Goal: Information Seeking & Learning: Learn about a topic

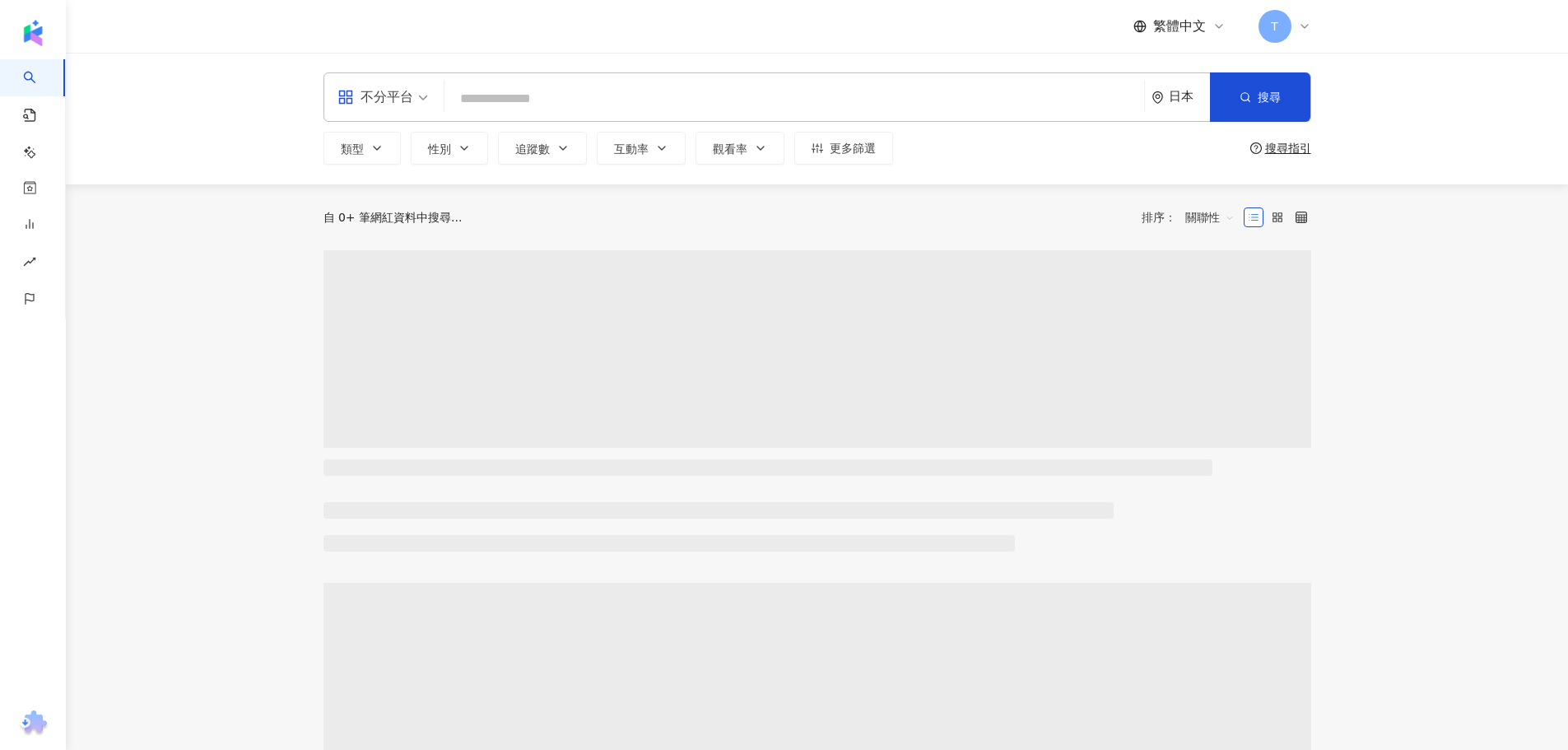
click at [1184, 97] on div "日本" at bounding box center [1189, 96] width 41 height 14
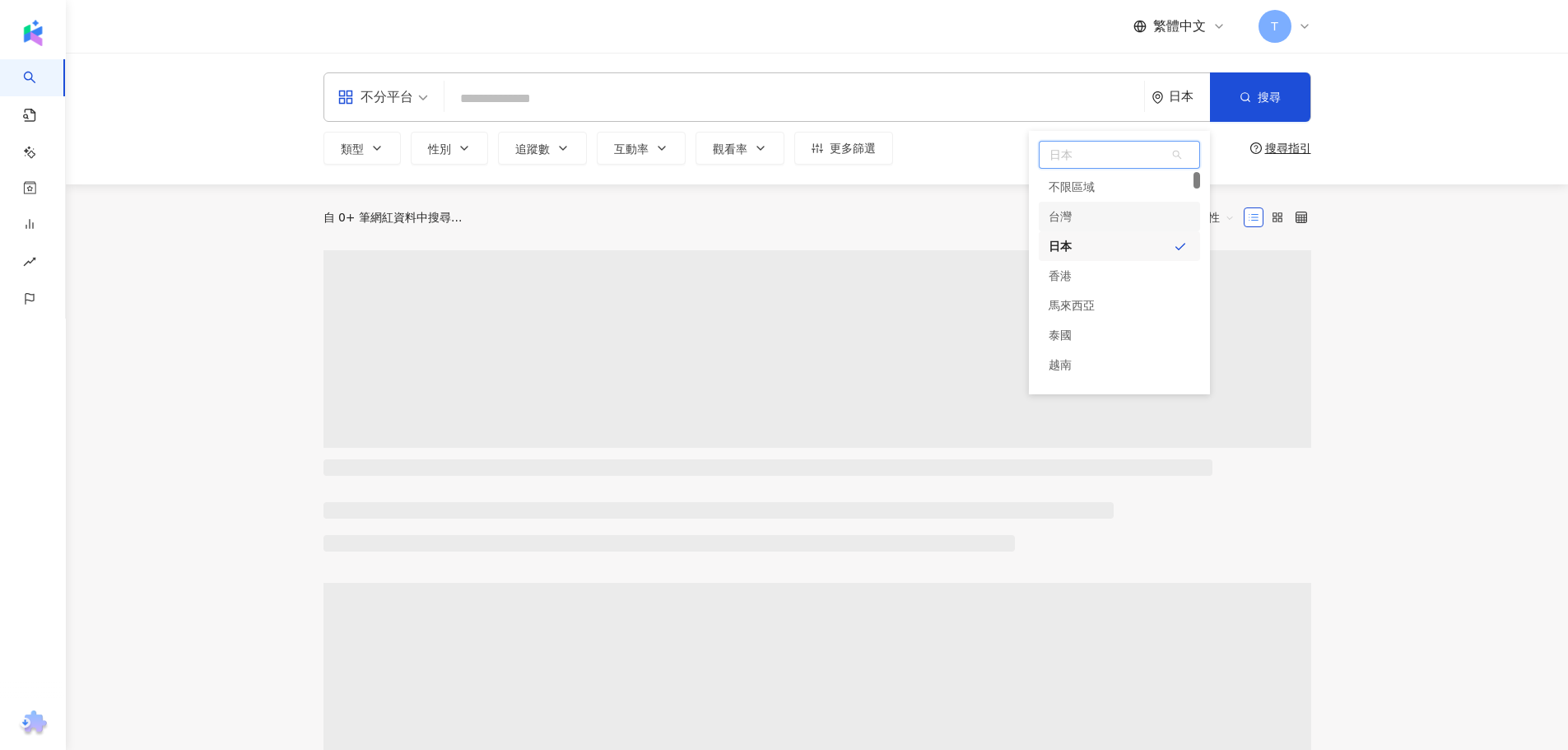
click at [1064, 226] on div "台灣" at bounding box center [1059, 217] width 23 height 29
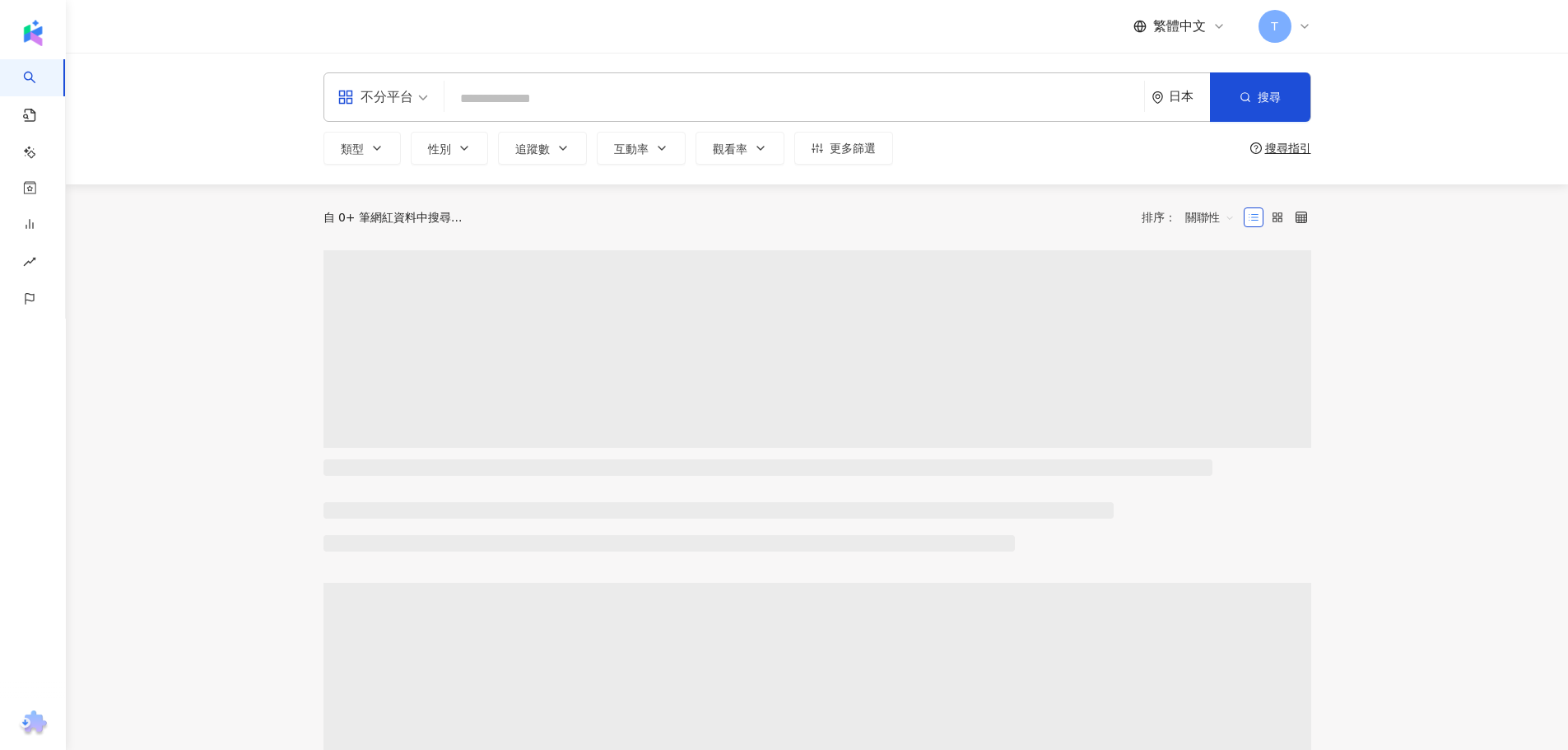
click at [576, 97] on input "search" at bounding box center [794, 99] width 686 height 31
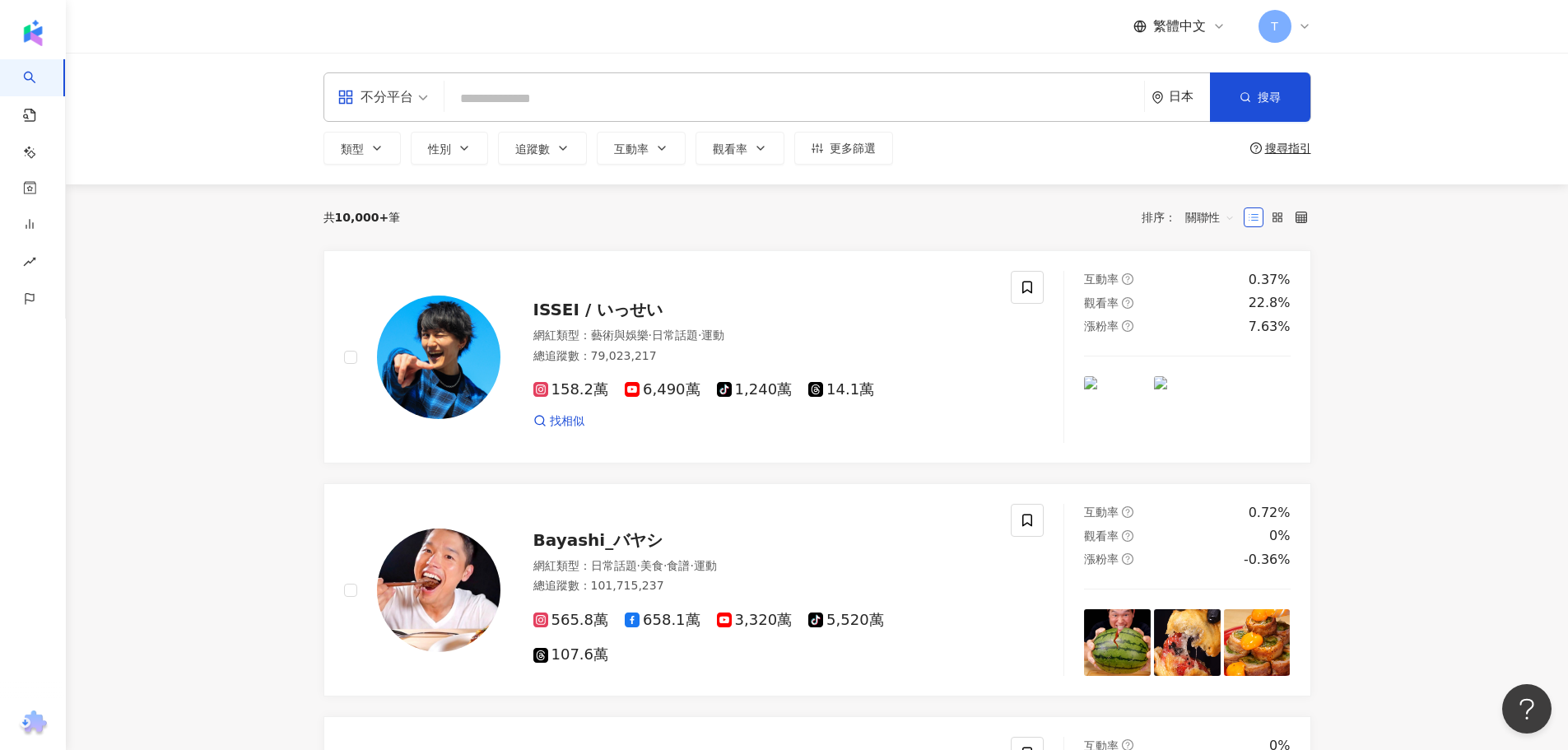
type input "*"
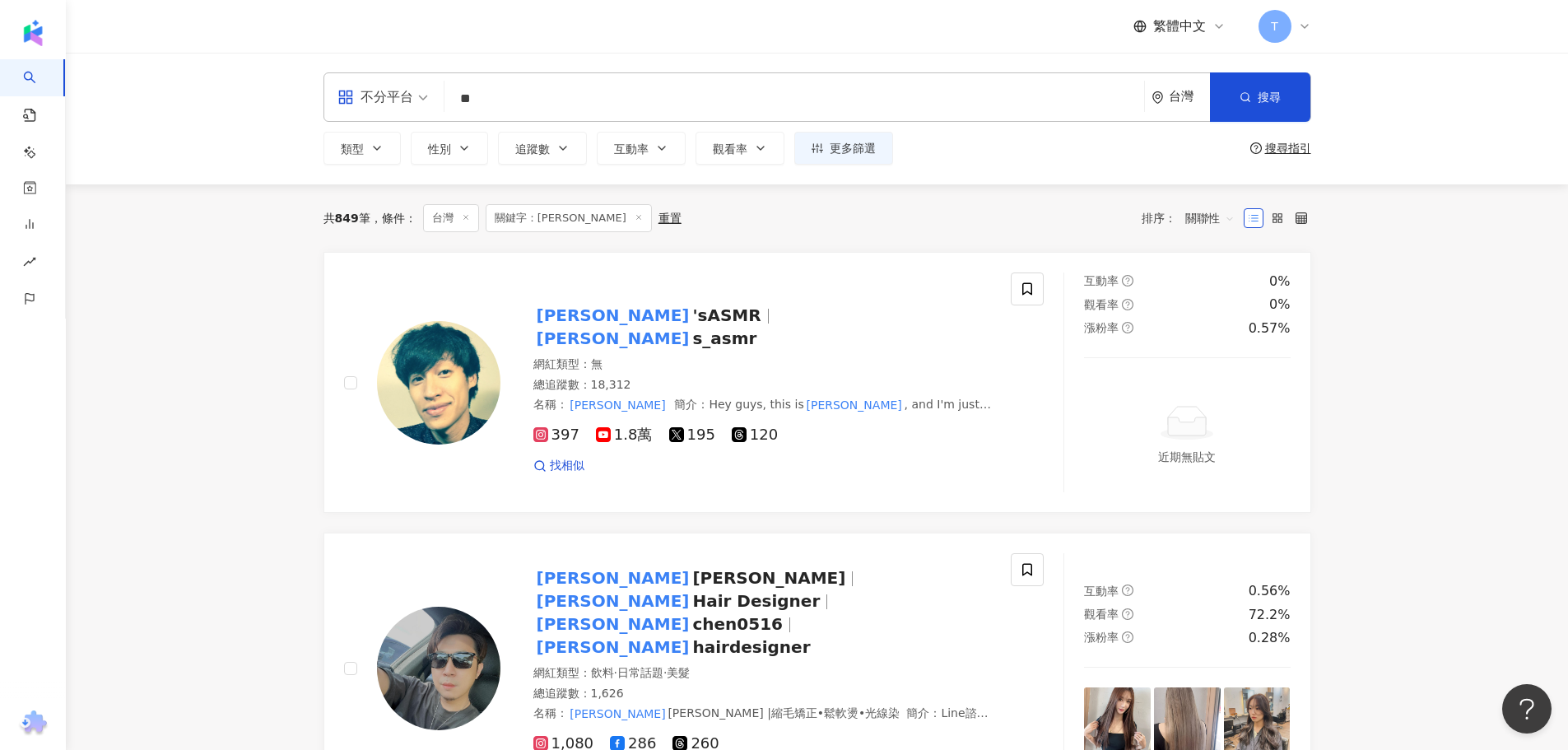
type input "*"
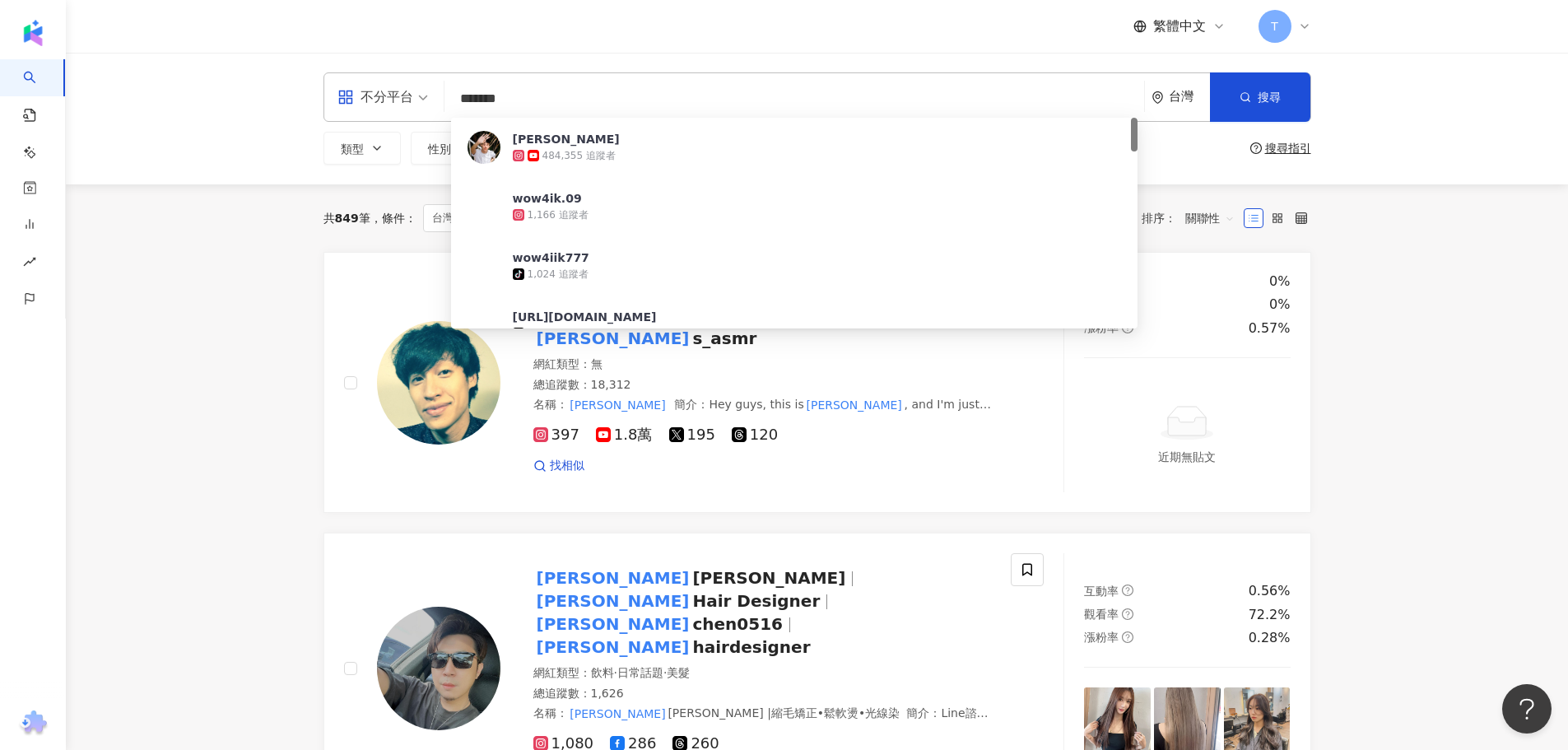
type input "********"
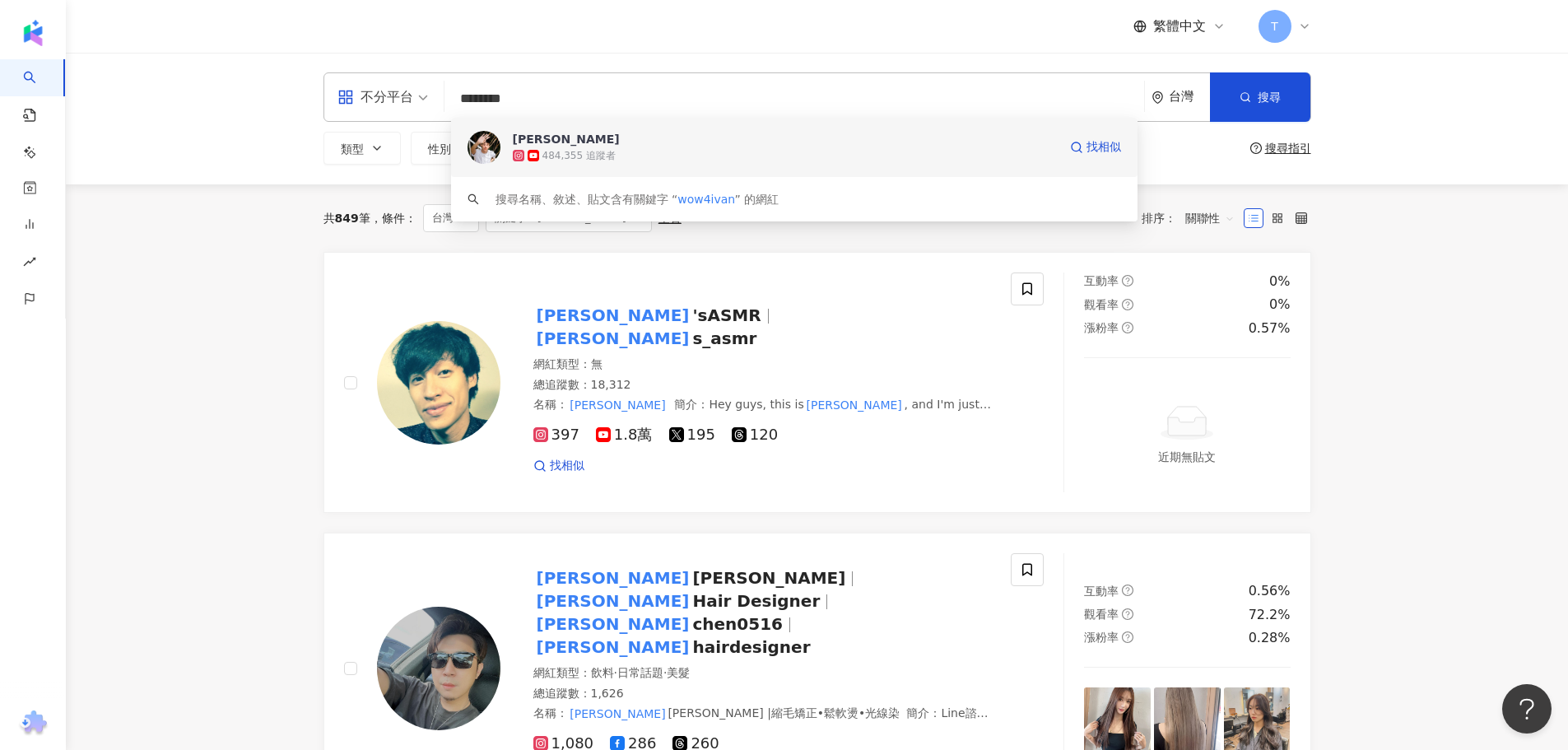
click at [587, 146] on span "Ivan" at bounding box center [786, 139] width 545 height 17
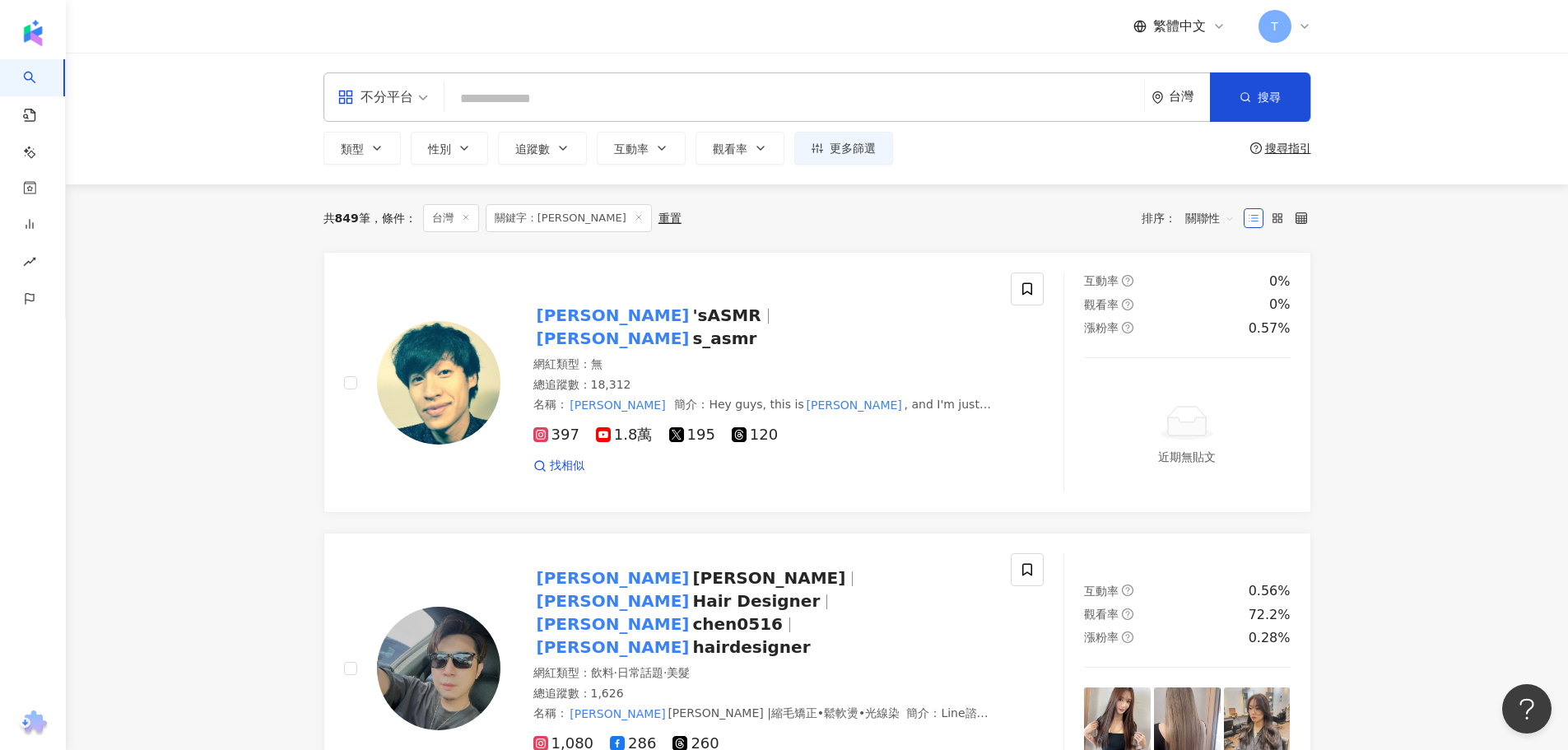
click at [518, 86] on input "search" at bounding box center [794, 99] width 686 height 31
type input "*"
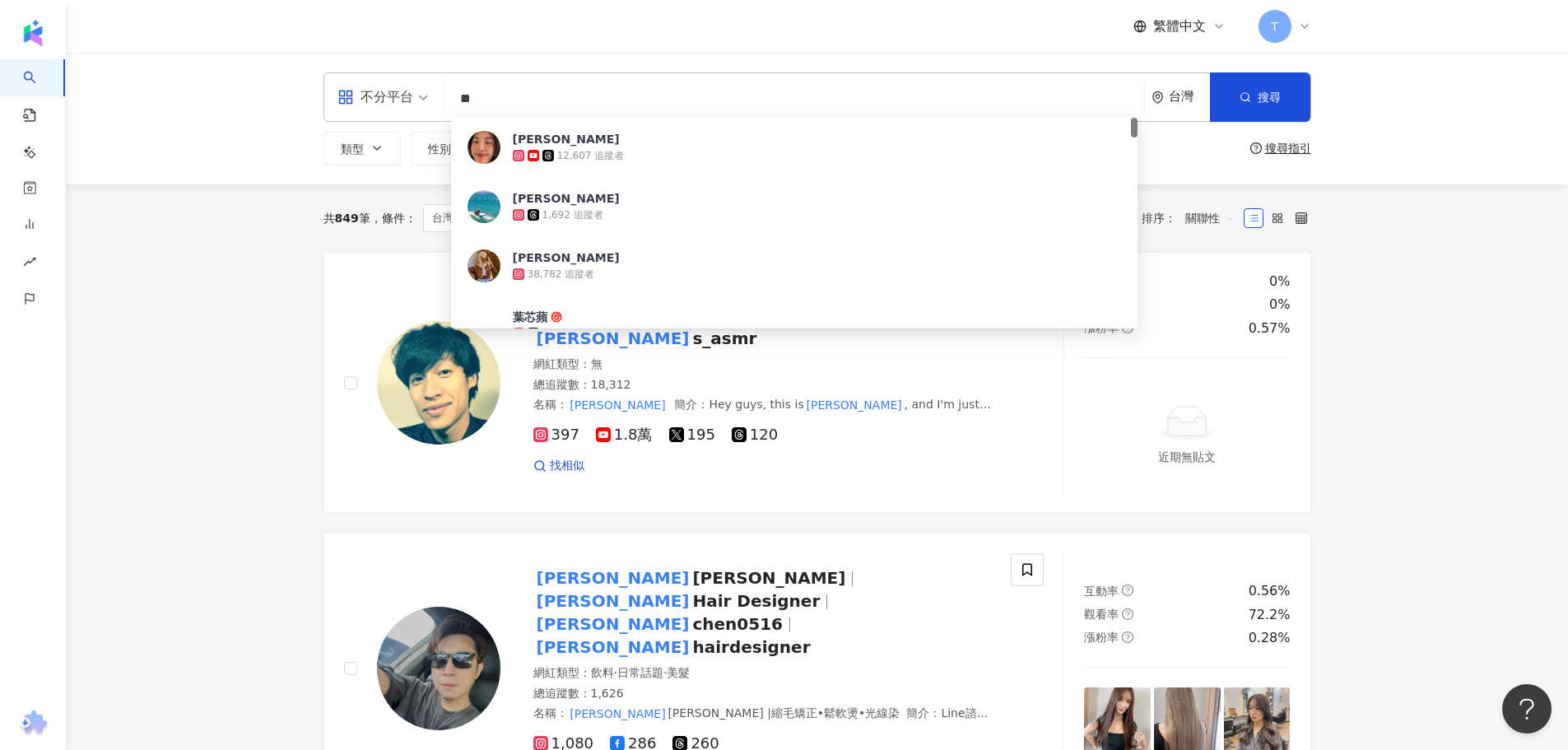
type input "*"
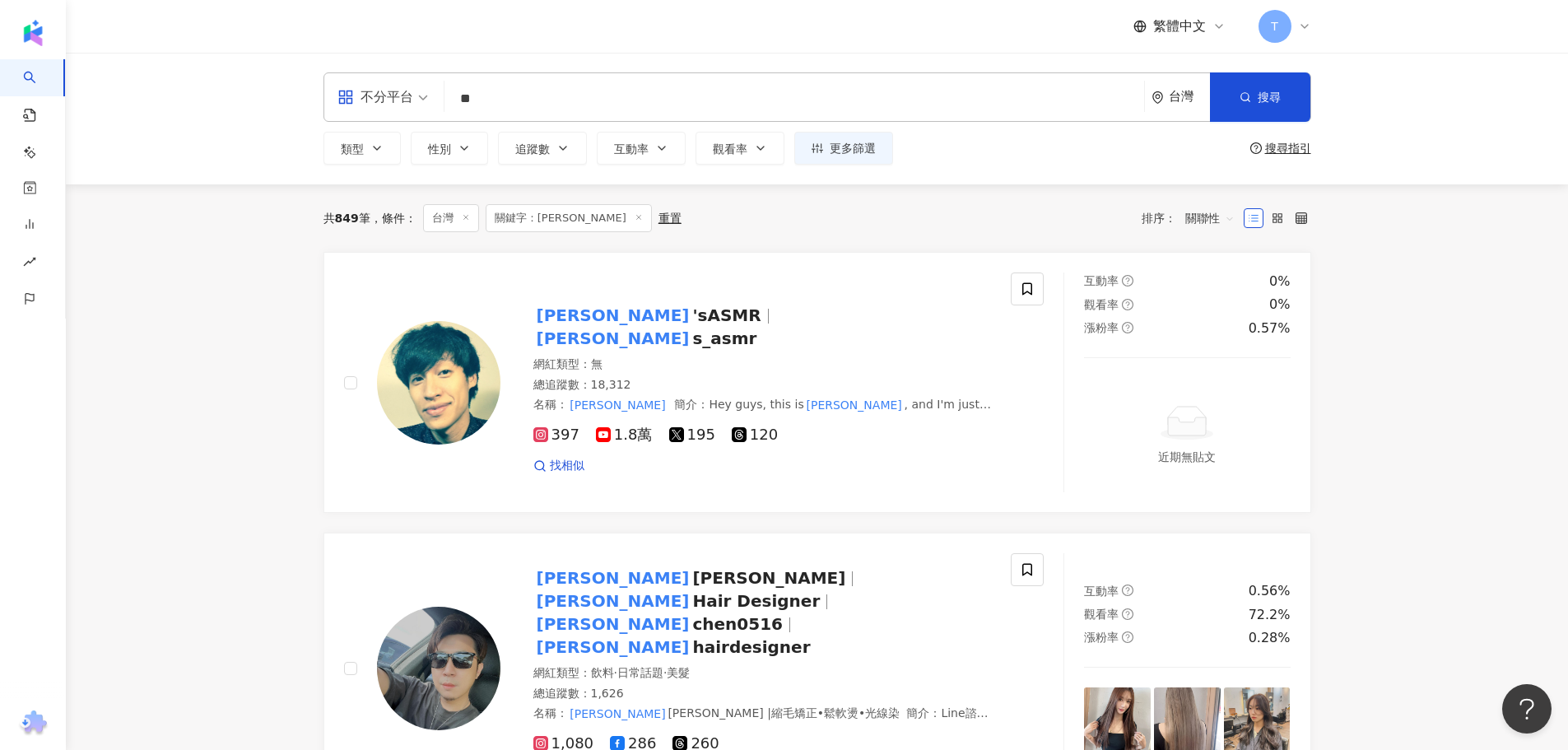
type input "*"
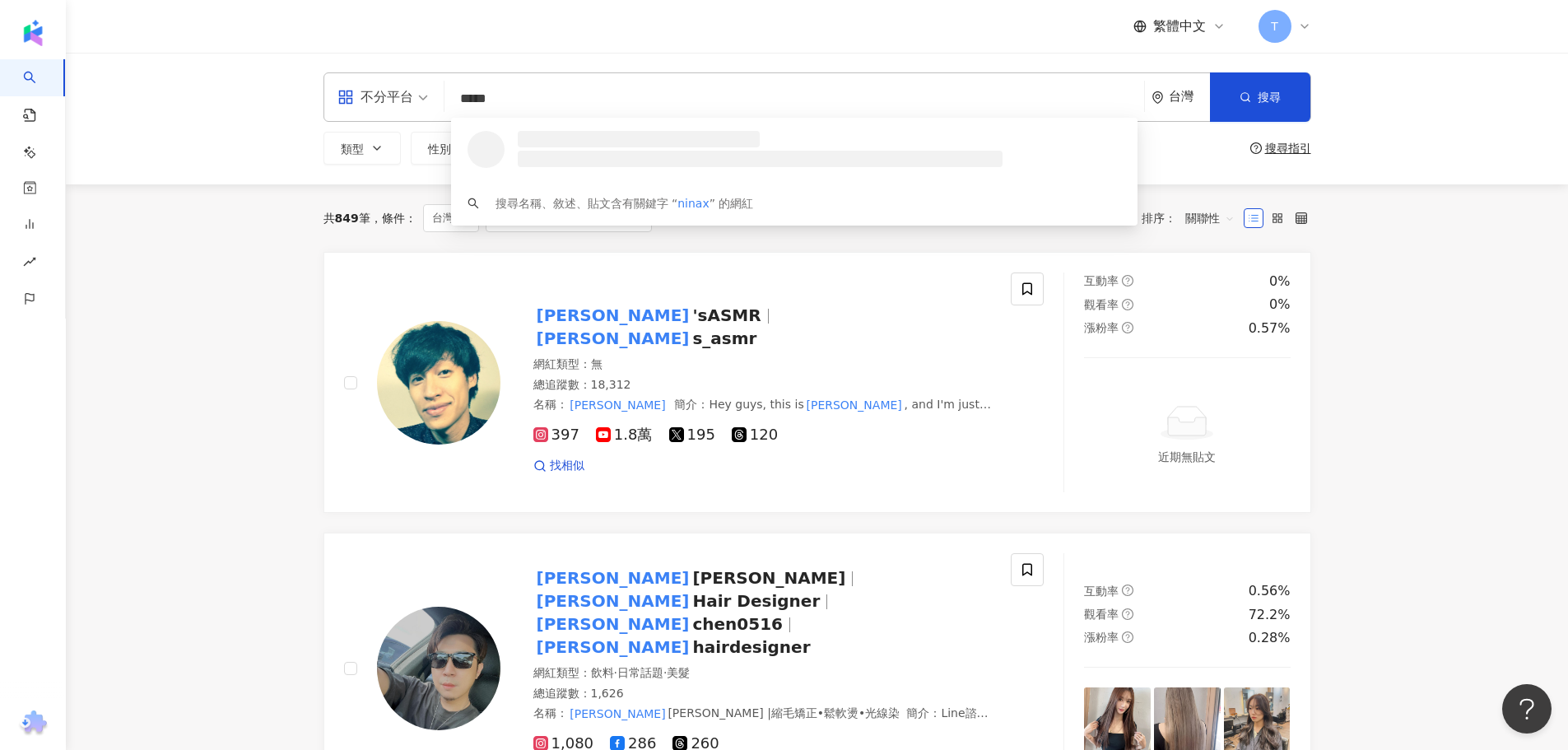
type input "******"
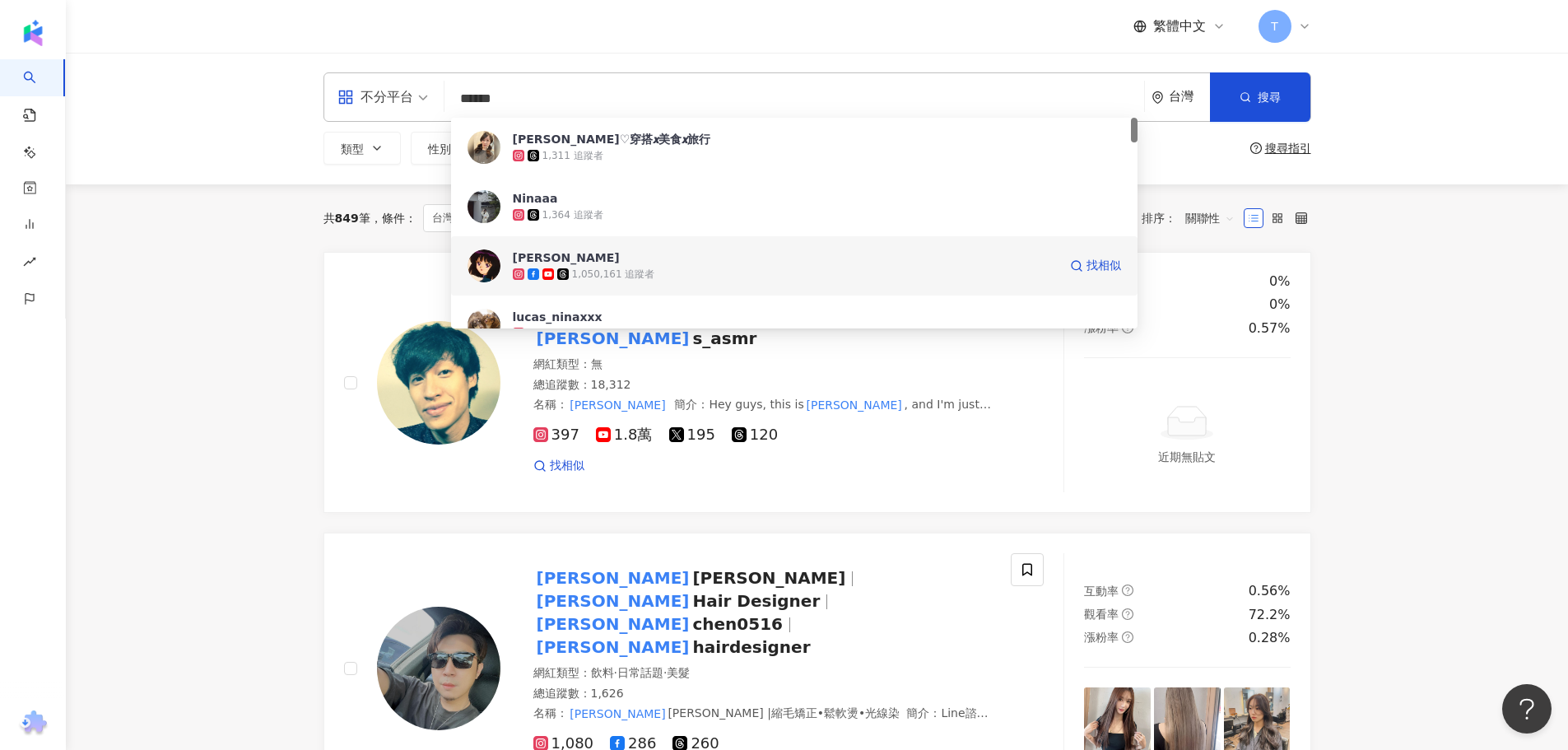
click at [649, 283] on div "Nina 1,050,161 追蹤者 找相似" at bounding box center [794, 265] width 686 height 59
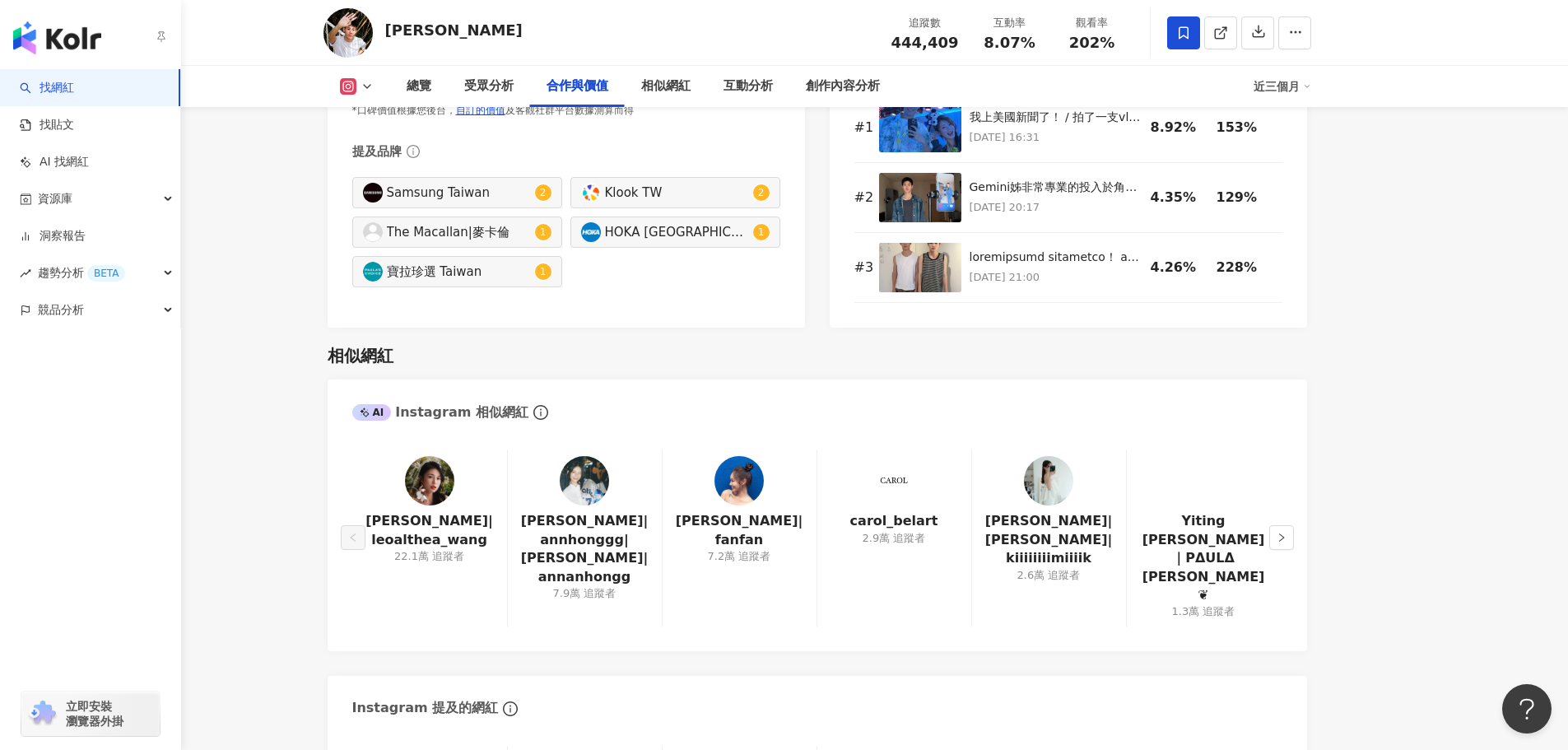
scroll to position [2140, 0]
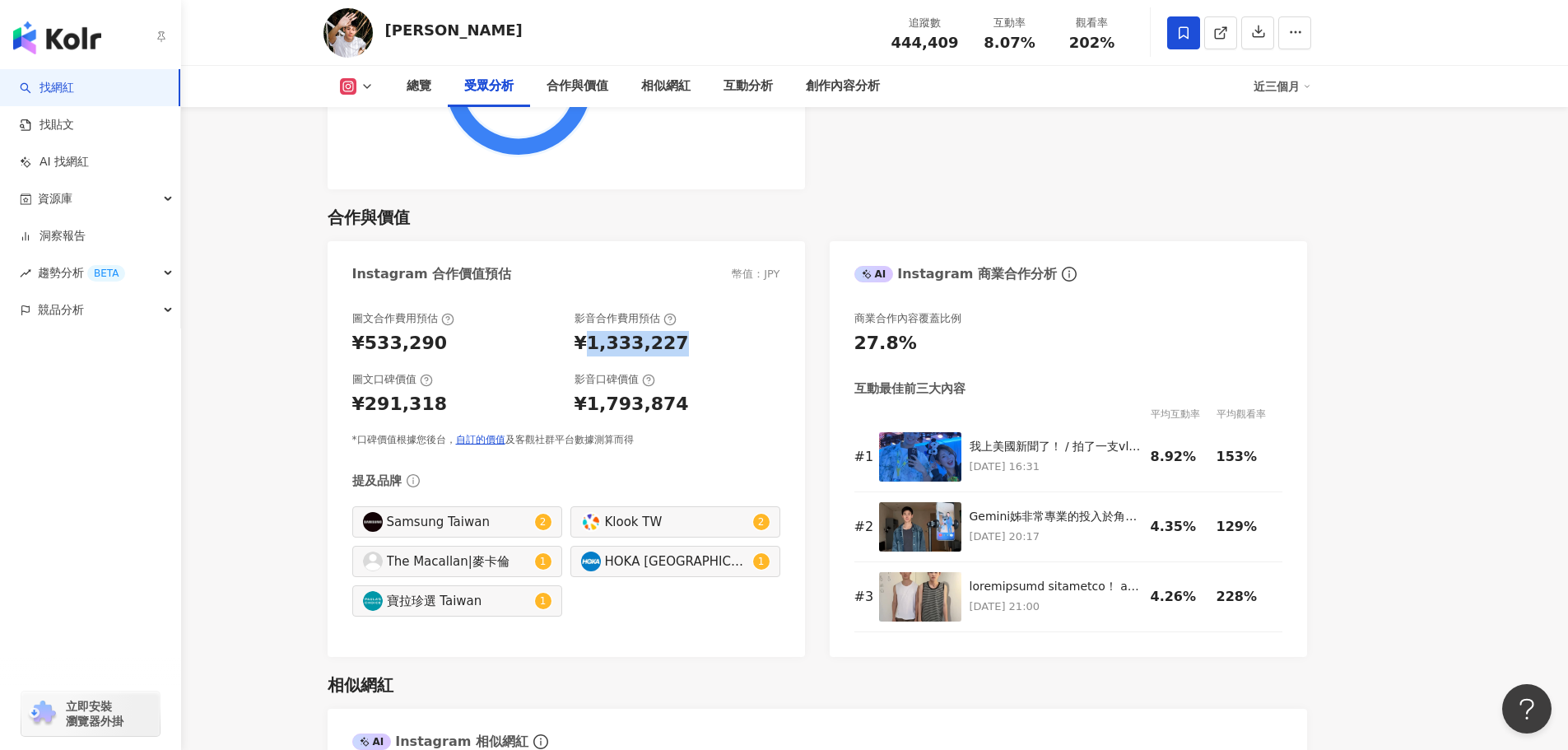
drag, startPoint x: 581, startPoint y: 319, endPoint x: 707, endPoint y: 319, distance: 126.0
click at [707, 331] on div "¥1,333,227" at bounding box center [677, 344] width 205 height 26
click at [613, 331] on div "¥1,333,227" at bounding box center [632, 344] width 114 height 26
drag, startPoint x: 359, startPoint y: 332, endPoint x: 438, endPoint y: 318, distance: 80.2
click at [438, 318] on div "圖文合作費用預估 ¥533,290 影音合作費用預估 ¥1,333,227 圖文口碑價值 ¥291,318 影音口碑價值 ¥1,793,874 *口碑價值根據…" at bounding box center [566, 379] width 428 height 135
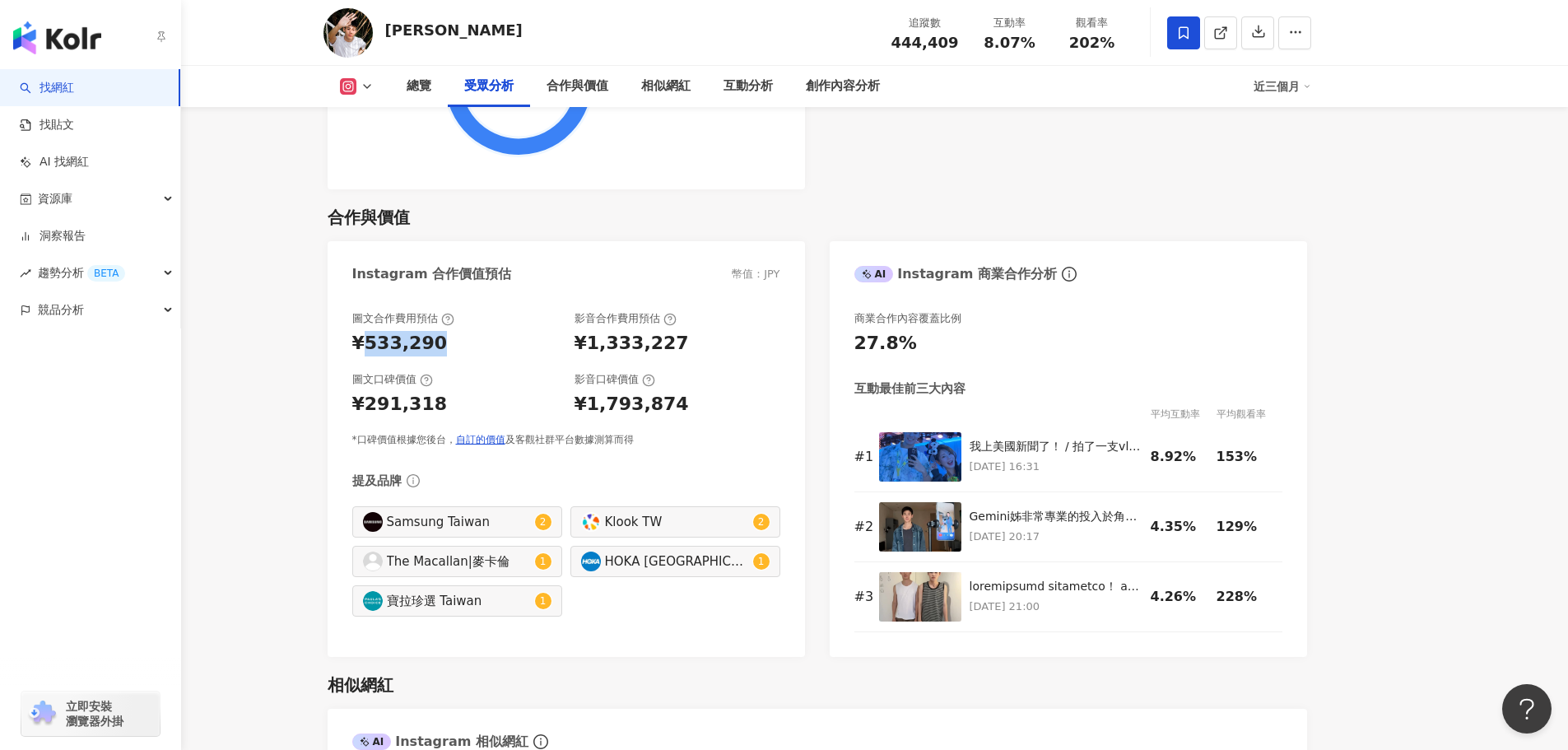
click at [399, 331] on div "¥533,290" at bounding box center [400, 344] width 96 height 26
drag, startPoint x: 369, startPoint y: 377, endPoint x: 411, endPoint y: 381, distance: 42.2
click at [411, 392] on div "¥291,318" at bounding box center [400, 404] width 96 height 26
drag, startPoint x: 410, startPoint y: 390, endPoint x: 508, endPoint y: 373, distance: 99.5
click at [413, 392] on div "¥291,318" at bounding box center [400, 404] width 96 height 26
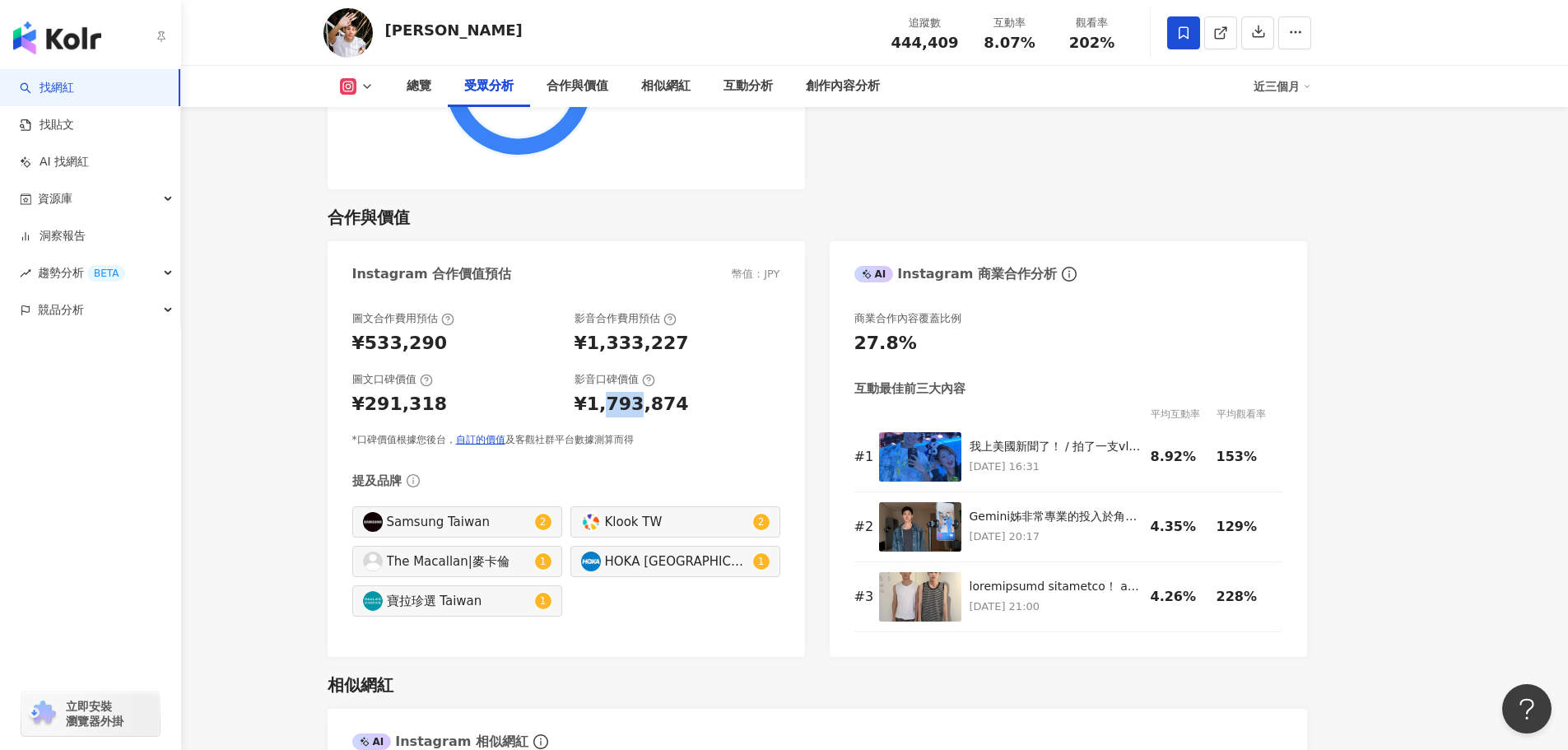
drag, startPoint x: 600, startPoint y: 383, endPoint x: 635, endPoint y: 386, distance: 35.1
click at [635, 392] on div "¥1,793,874" at bounding box center [632, 404] width 114 height 26
click at [636, 392] on div "¥1,793,874" at bounding box center [632, 404] width 114 height 26
drag, startPoint x: 610, startPoint y: 323, endPoint x: 650, endPoint y: 322, distance: 40.0
click at [650, 331] on div "¥1,333,227" at bounding box center [632, 344] width 114 height 26
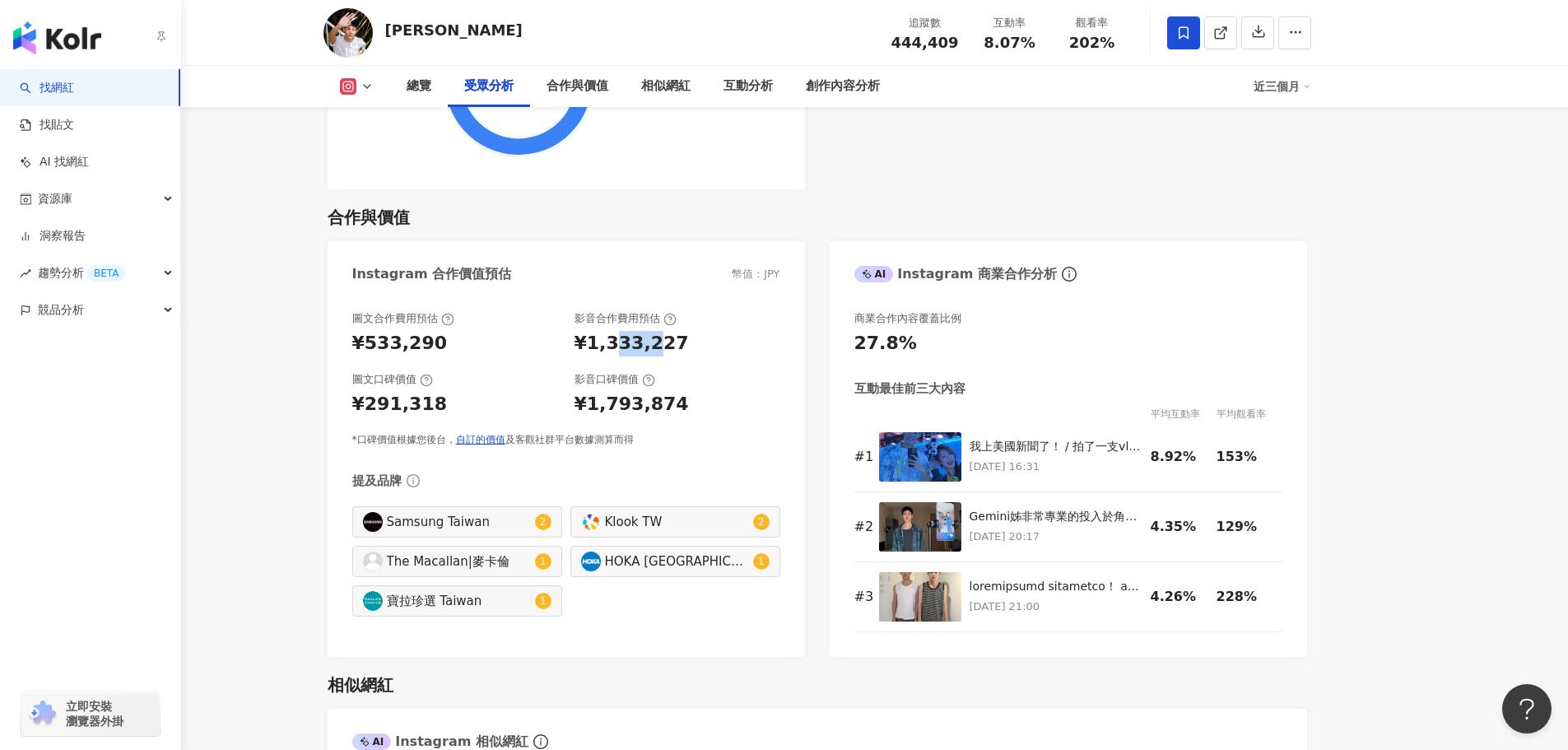
click at [654, 331] on div "¥1,333,227" at bounding box center [632, 344] width 114 height 26
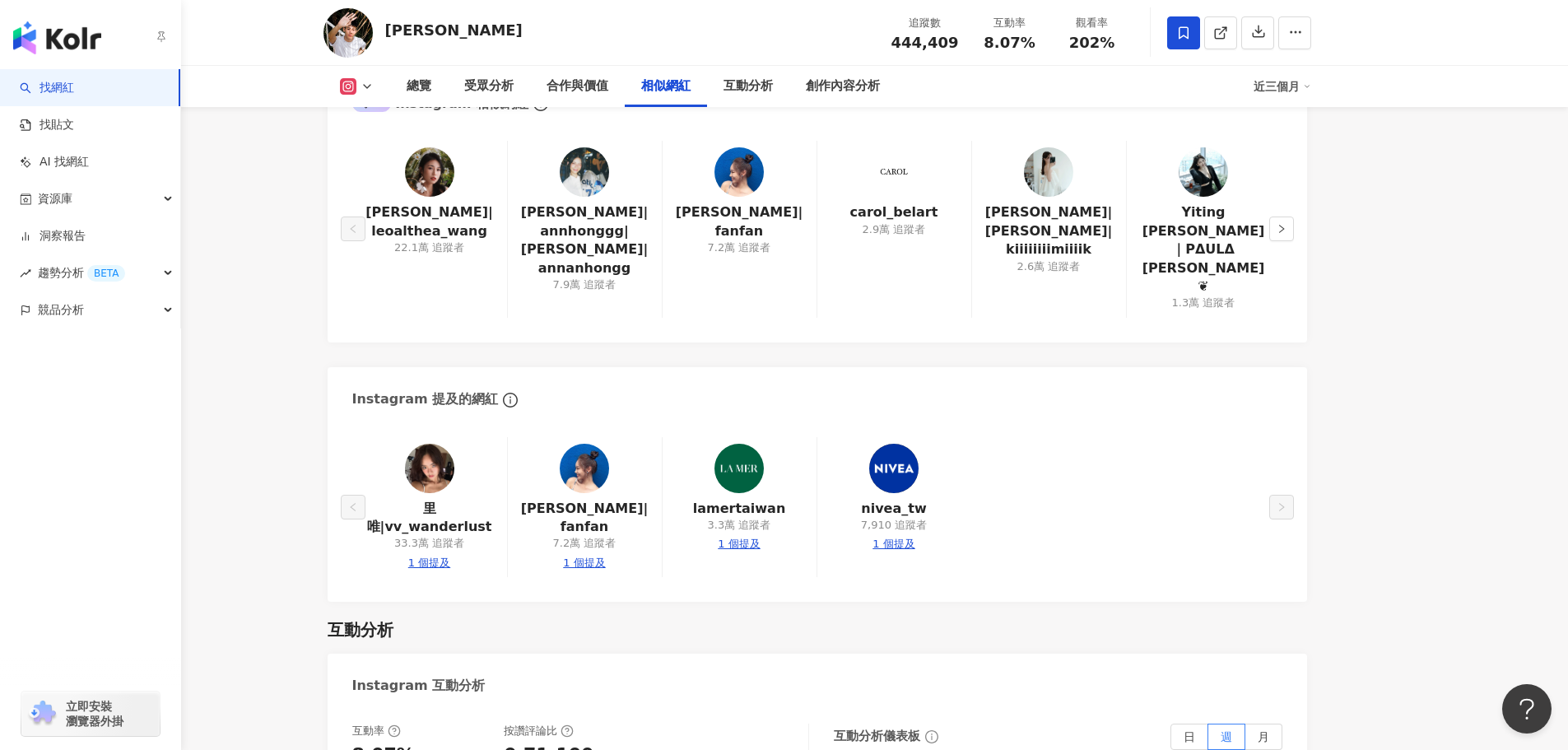
scroll to position [3123, 0]
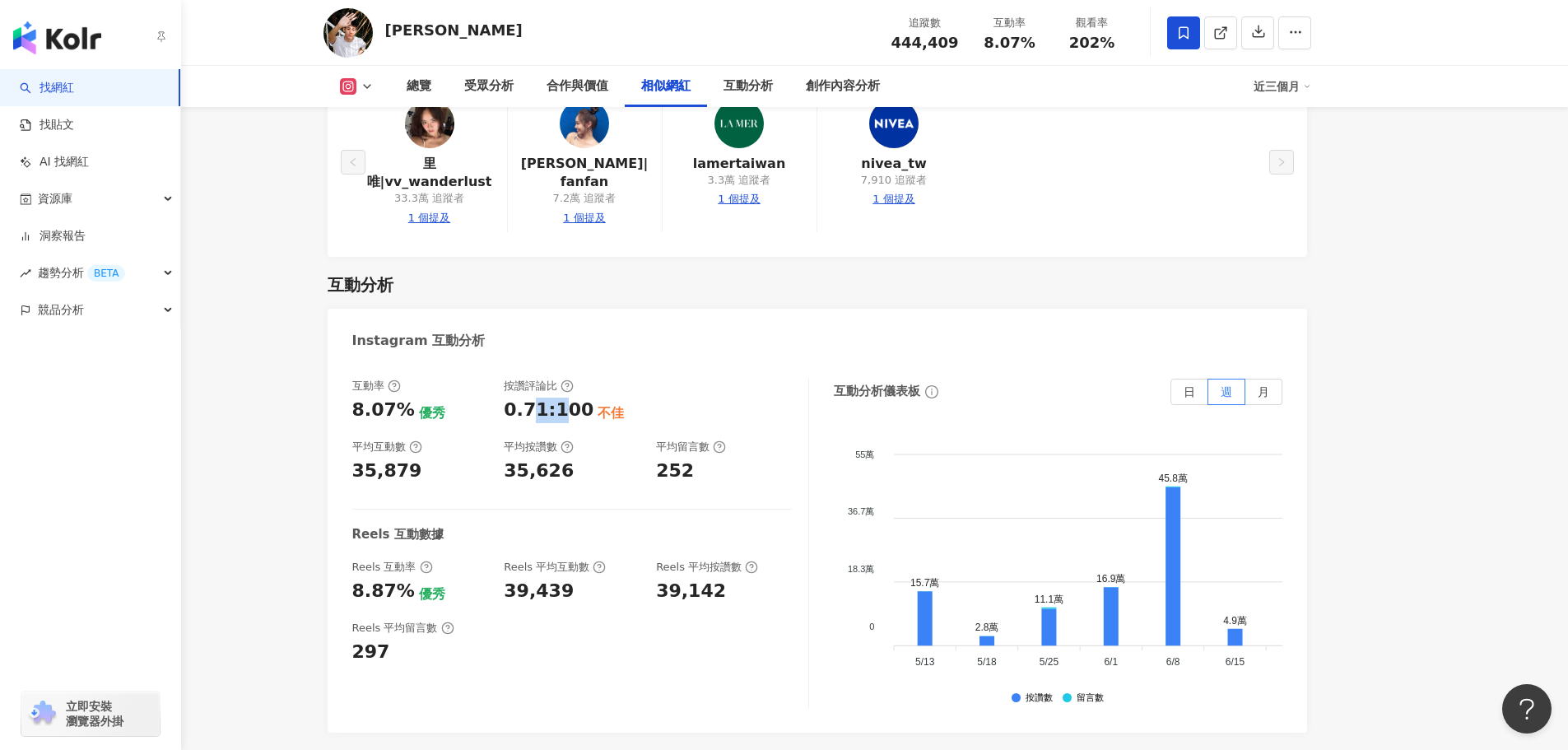
drag, startPoint x: 534, startPoint y: 347, endPoint x: 561, endPoint y: 348, distance: 27.0
click at [561, 398] on div "0.71:100" at bounding box center [548, 411] width 89 height 26
drag, startPoint x: 365, startPoint y: 347, endPoint x: 400, endPoint y: 347, distance: 35.0
click at [400, 398] on div "8.07%" at bounding box center [383, 411] width 63 height 26
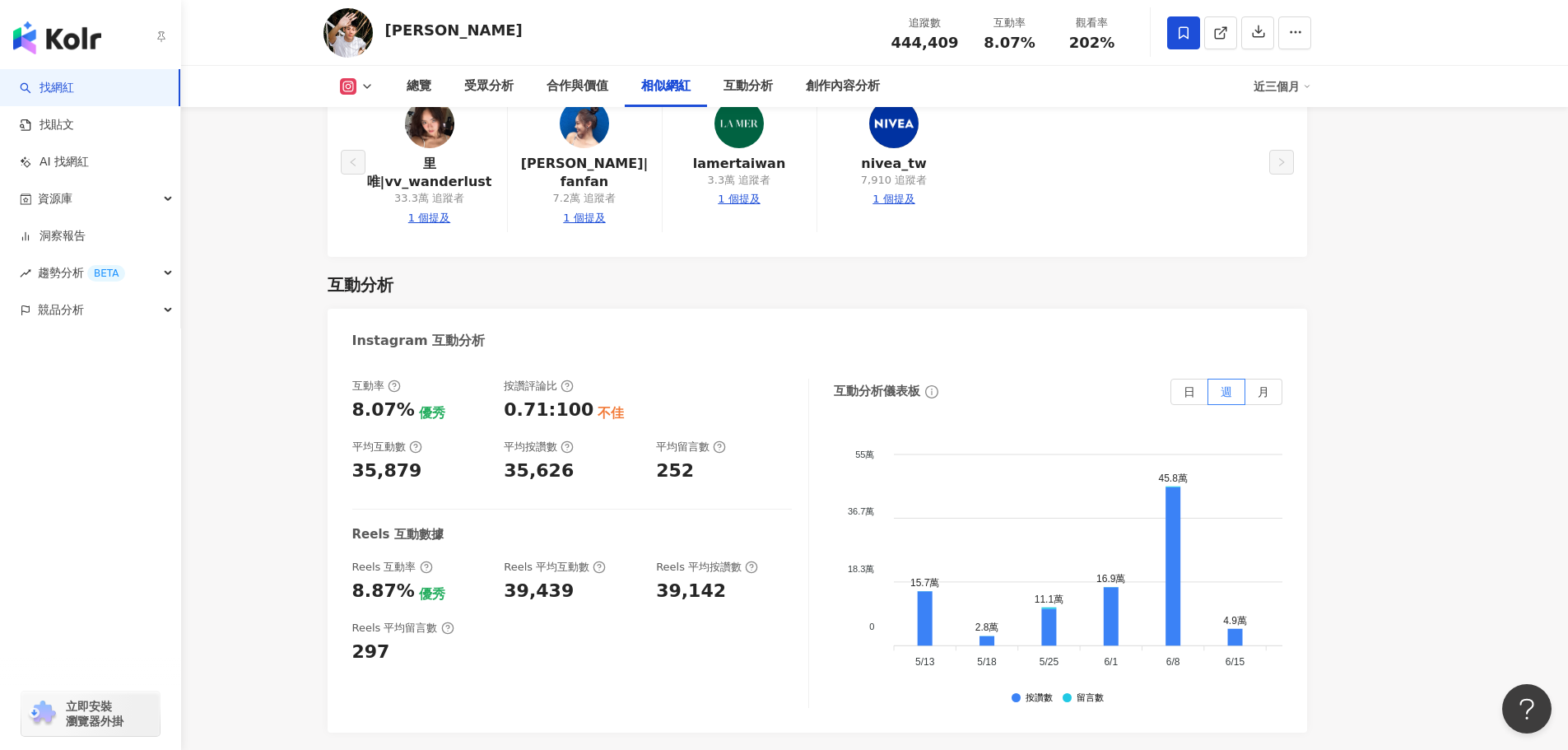
click at [378, 459] on div "35,879" at bounding box center [387, 472] width 70 height 26
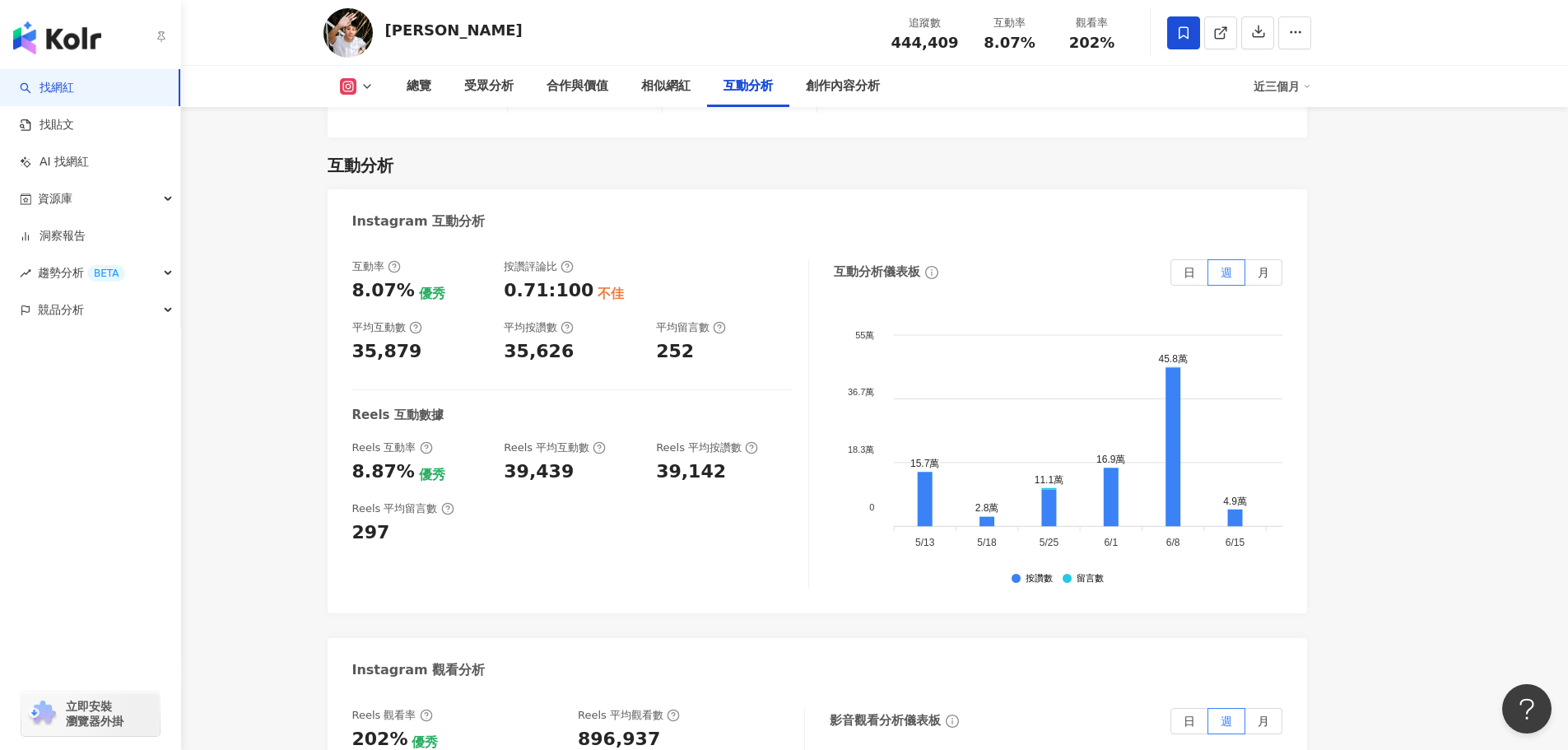
scroll to position [3453, 0]
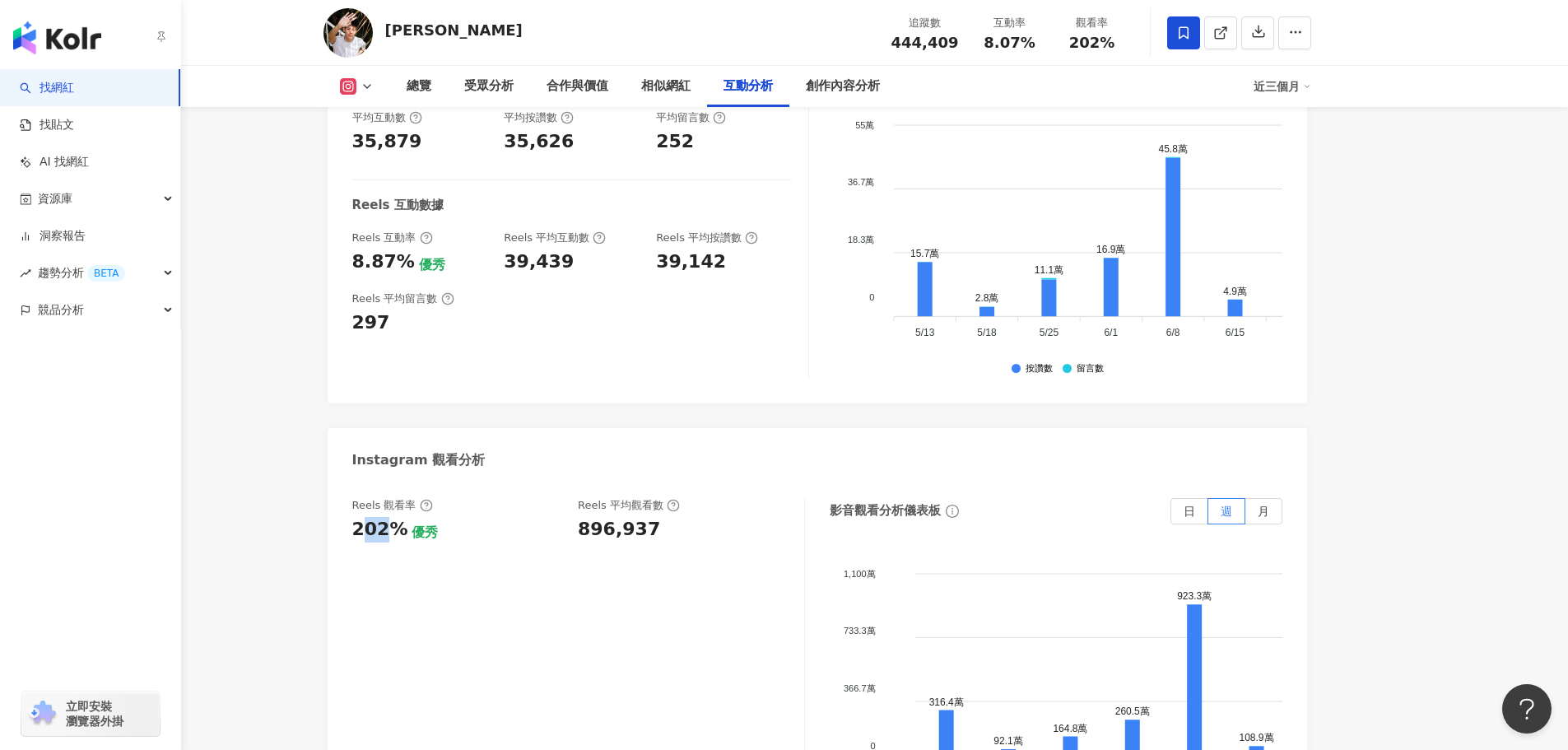
drag, startPoint x: 358, startPoint y: 468, endPoint x: 385, endPoint y: 468, distance: 27.0
click at [385, 517] on div "202%" at bounding box center [380, 530] width 56 height 26
click at [383, 517] on div "202%" at bounding box center [380, 530] width 56 height 26
drag, startPoint x: 579, startPoint y: 469, endPoint x: 661, endPoint y: 461, distance: 82.4
click at [661, 517] on div "896,937" at bounding box center [683, 530] width 210 height 26
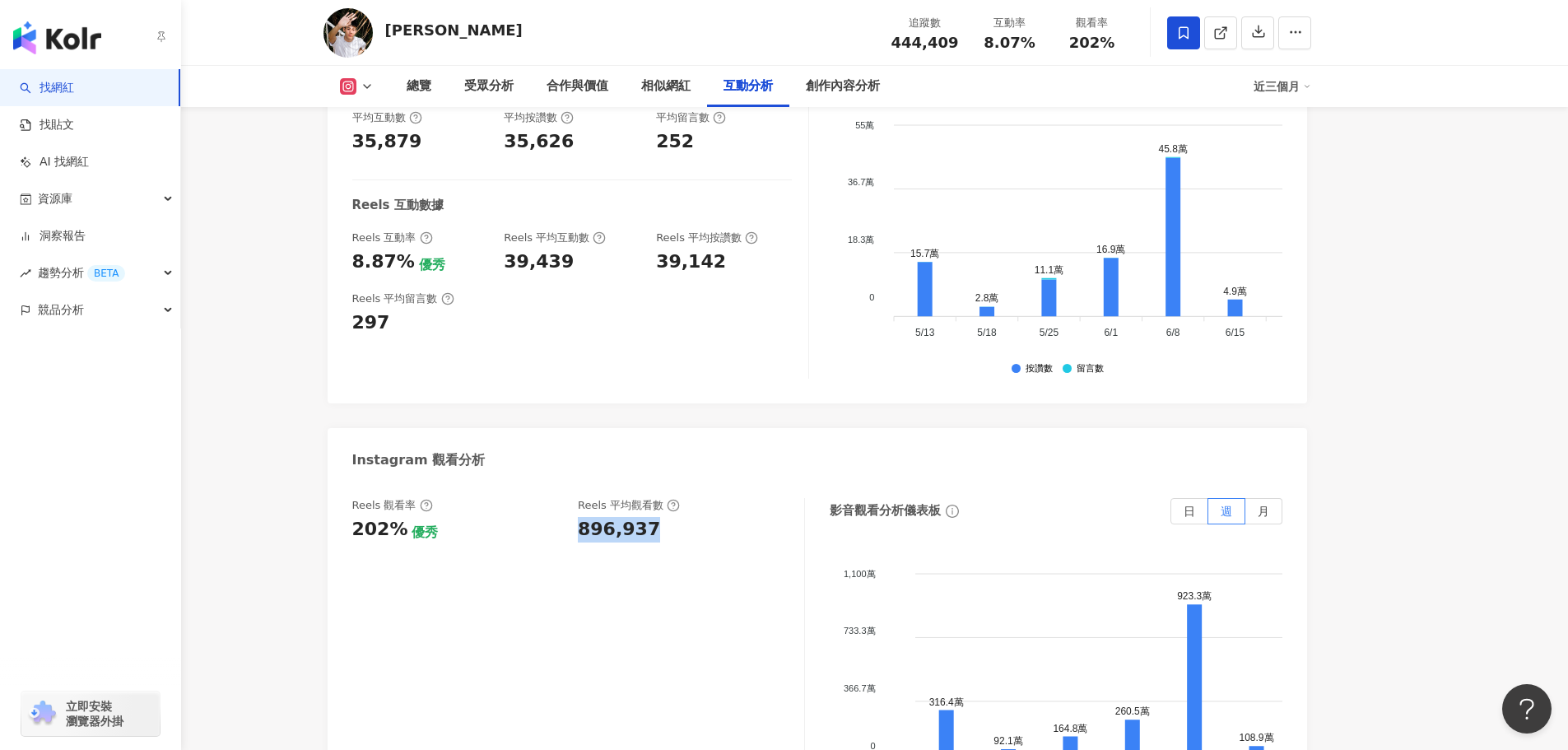
click at [605, 517] on div "896,937" at bounding box center [618, 530] width 82 height 26
drag, startPoint x: 356, startPoint y: 470, endPoint x: 402, endPoint y: 465, distance: 46.3
click at [402, 517] on div "202% 優秀" at bounding box center [457, 530] width 210 height 26
click at [385, 517] on div "202%" at bounding box center [380, 530] width 56 height 26
drag, startPoint x: 578, startPoint y: 475, endPoint x: 654, endPoint y: 463, distance: 76.9
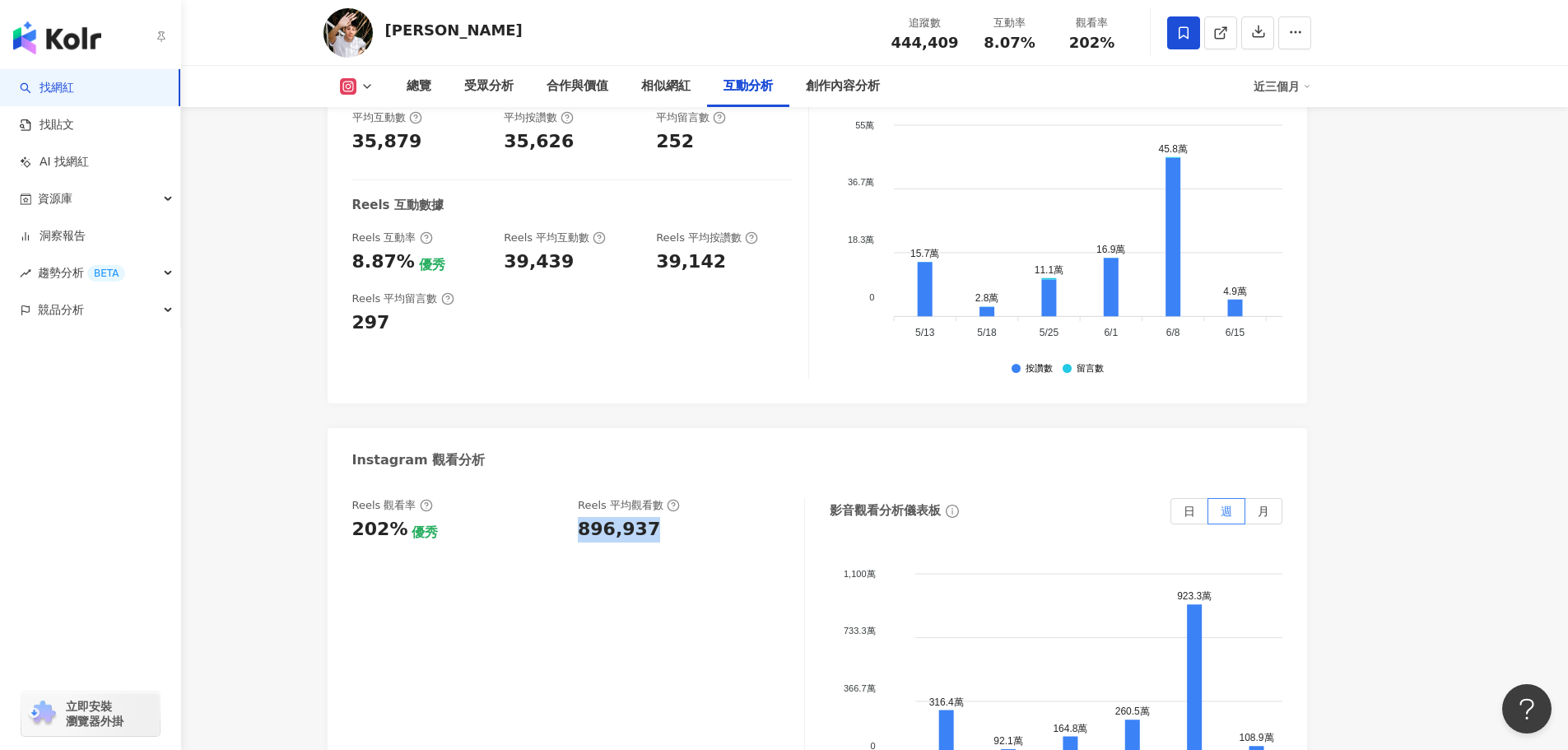
click at [654, 517] on div "896,937" at bounding box center [683, 530] width 210 height 26
click at [613, 517] on div "896,937" at bounding box center [618, 530] width 82 height 26
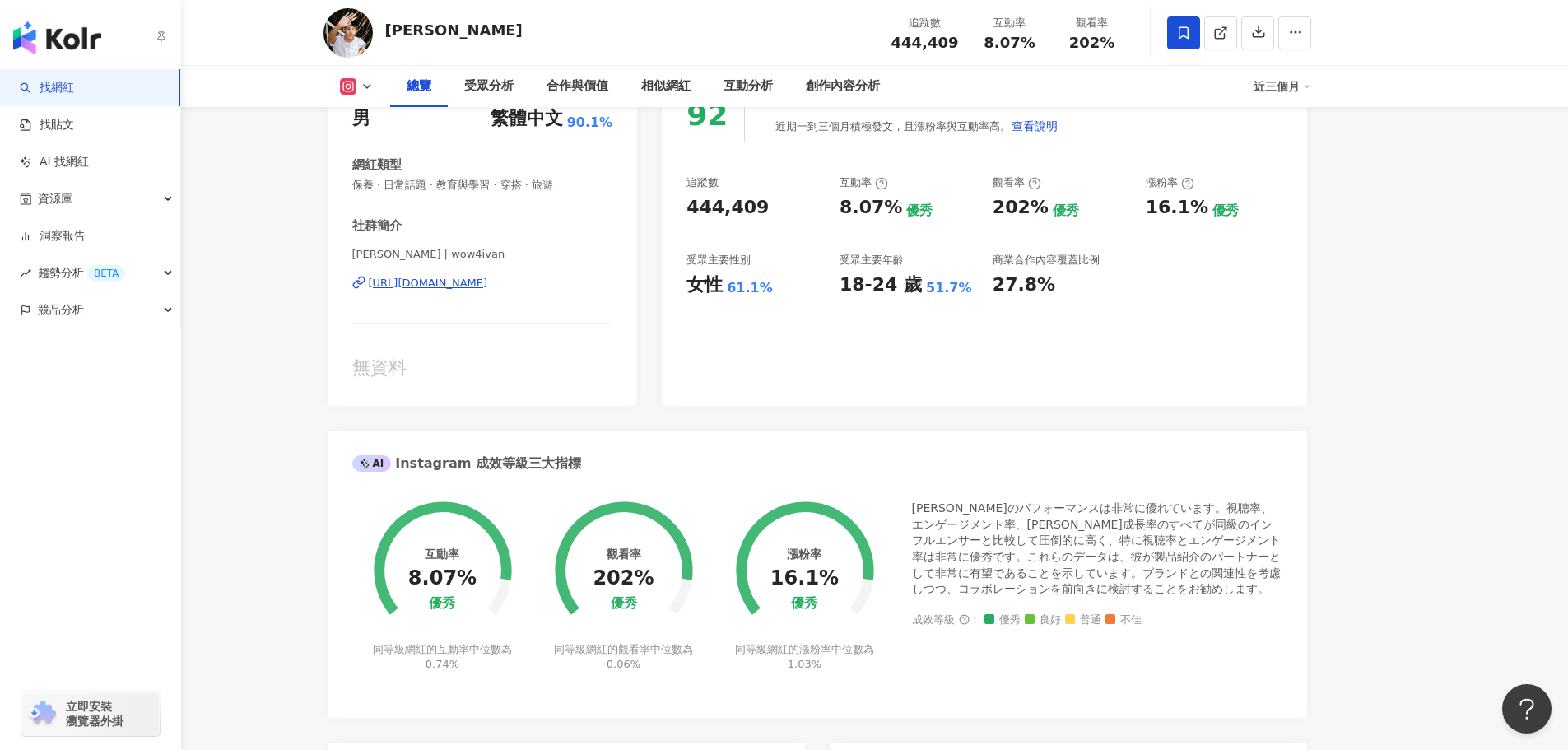
scroll to position [0, 0]
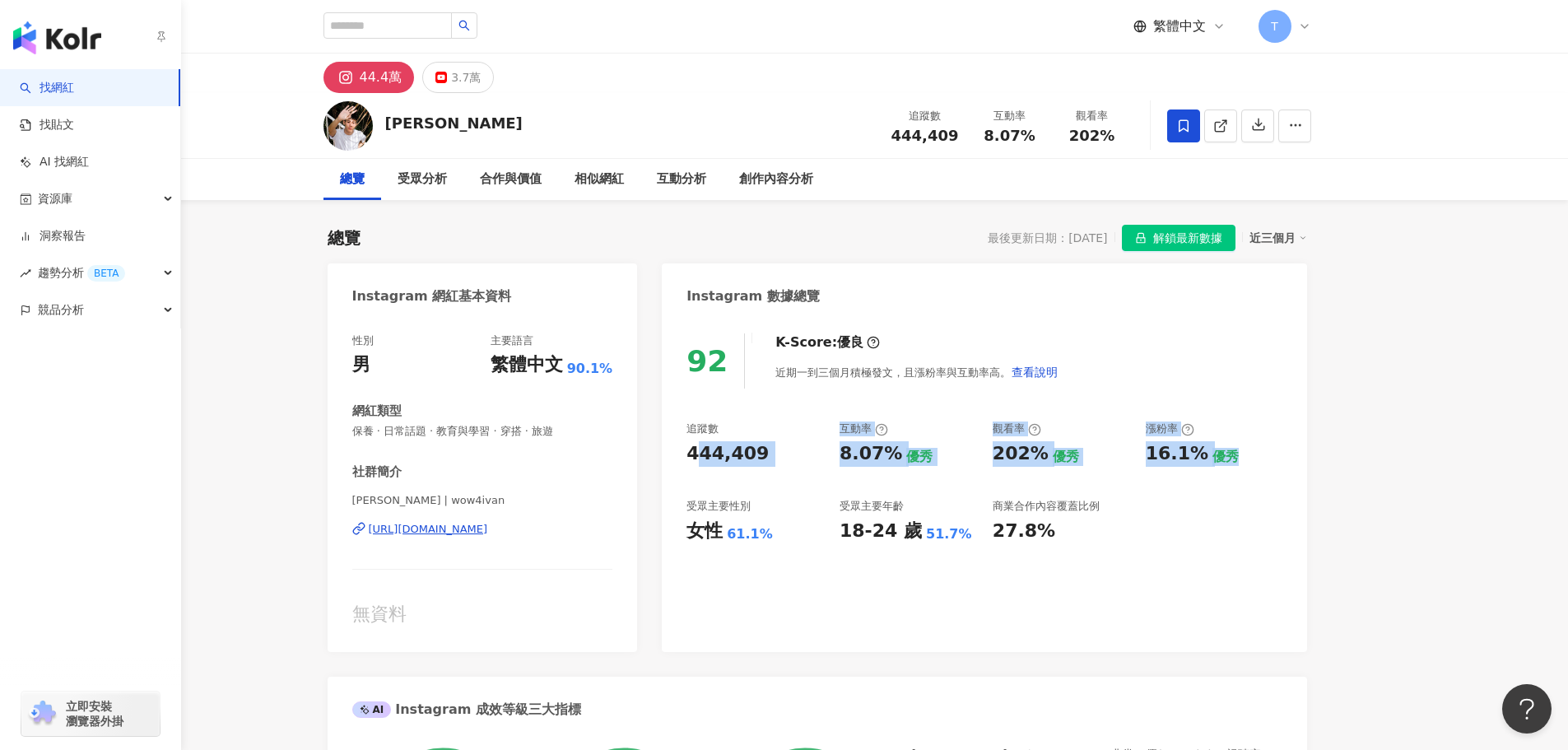
drag, startPoint x: 696, startPoint y: 457, endPoint x: 1235, endPoint y: 451, distance: 539.0
click at [1235, 451] on div "追蹤數 444,409 互動率 8.07% 優秀 觀看率 202% 優秀 漲粉率 16.1% 優秀 受眾主要性別 女性 61.1% 受眾主要年齡 18-24 …" at bounding box center [984, 483] width 595 height 122
click at [1103, 515] on div "商業合作內容覆蓋比例 27.8%" at bounding box center [1061, 521] width 136 height 44
click at [1032, 434] on icon at bounding box center [1035, 429] width 13 height 13
click at [1014, 451] on div "202%" at bounding box center [1021, 454] width 56 height 26
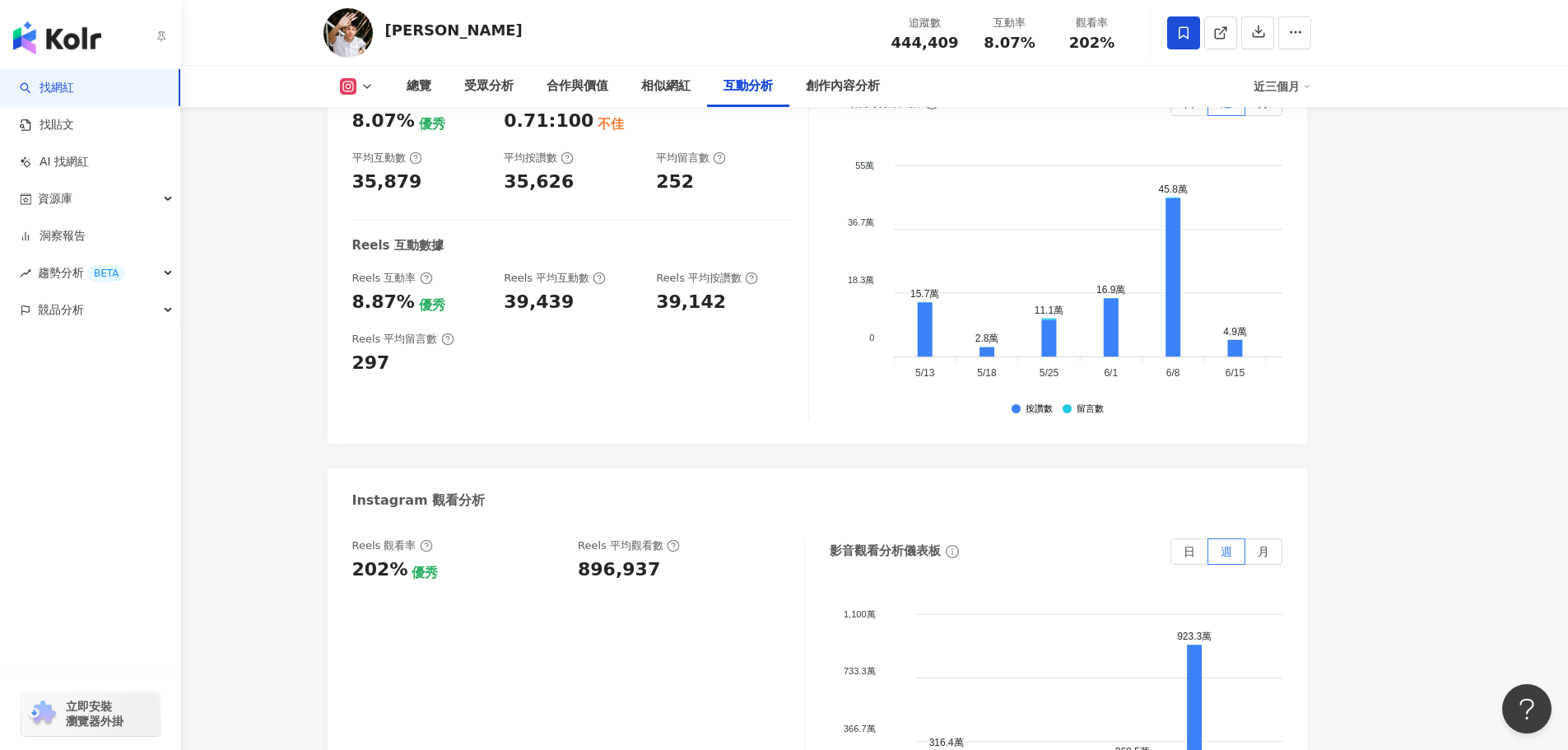
scroll to position [3458, 0]
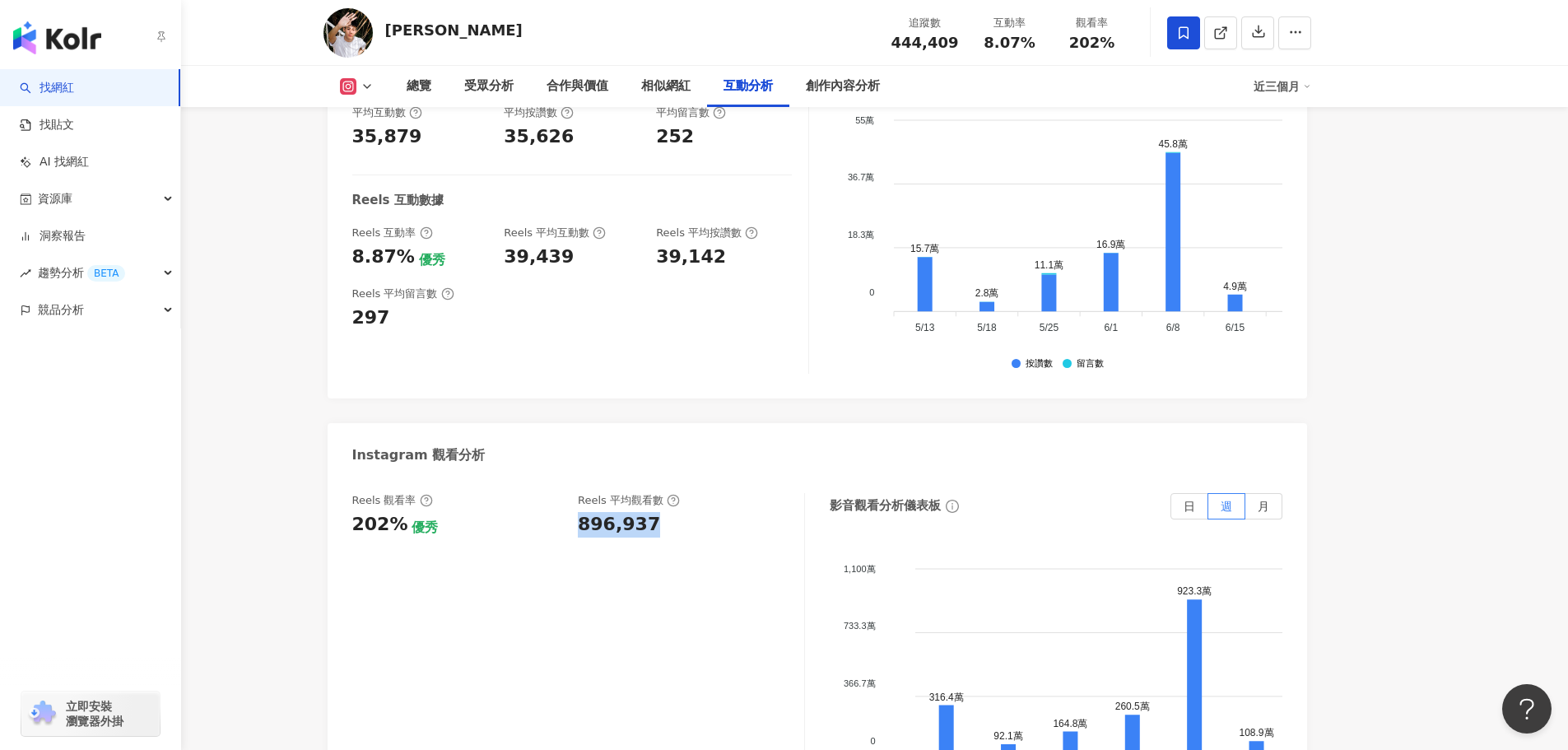
drag, startPoint x: 579, startPoint y: 459, endPoint x: 674, endPoint y: 465, distance: 95.2
click at [685, 512] on div "896,937" at bounding box center [683, 525] width 210 height 26
click at [672, 512] on div "896,937" at bounding box center [683, 525] width 210 height 26
drag, startPoint x: 584, startPoint y: 464, endPoint x: 657, endPoint y: 459, distance: 73.2
click at [657, 512] on div "896,937" at bounding box center [683, 525] width 210 height 26
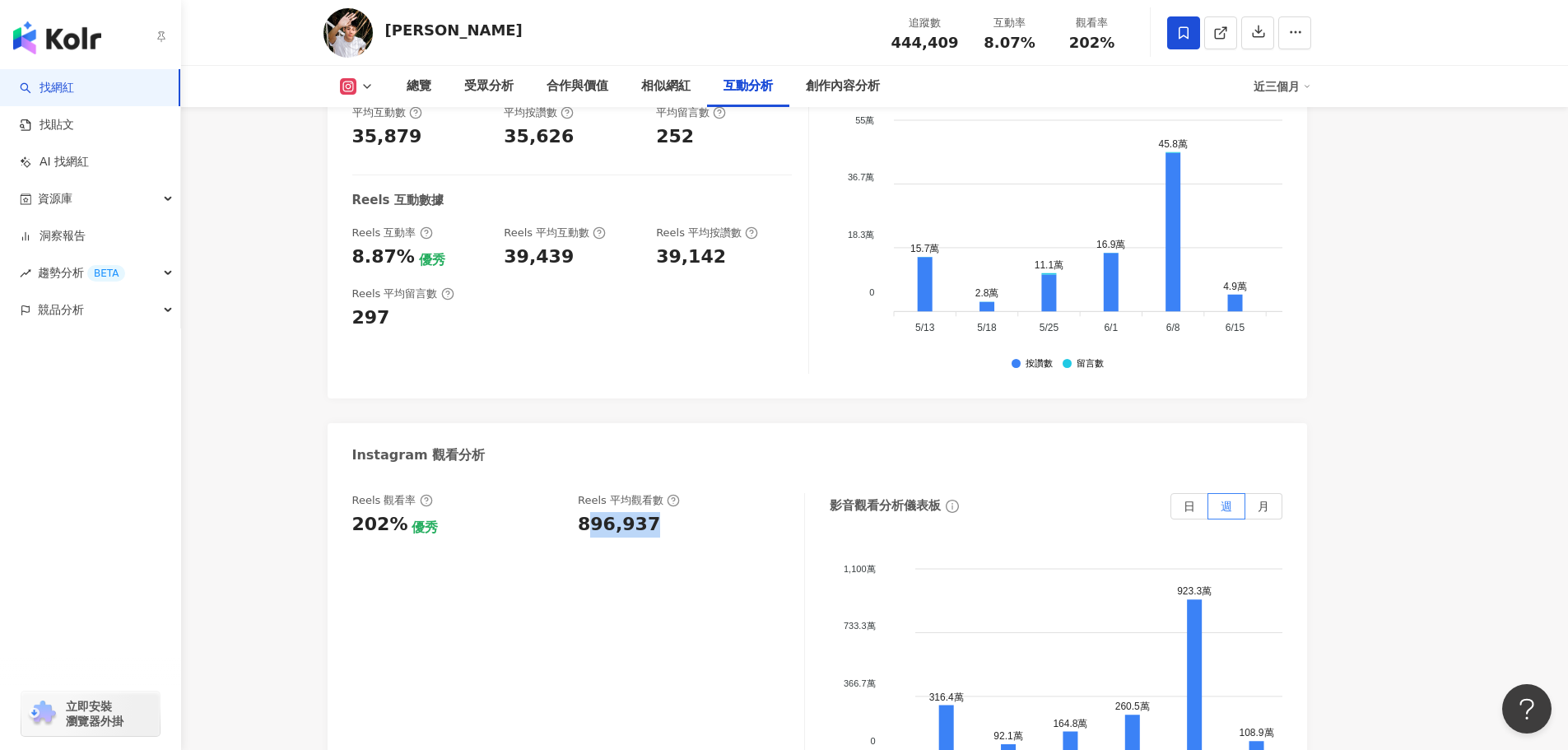
click at [674, 512] on div "896,937" at bounding box center [683, 525] width 210 height 26
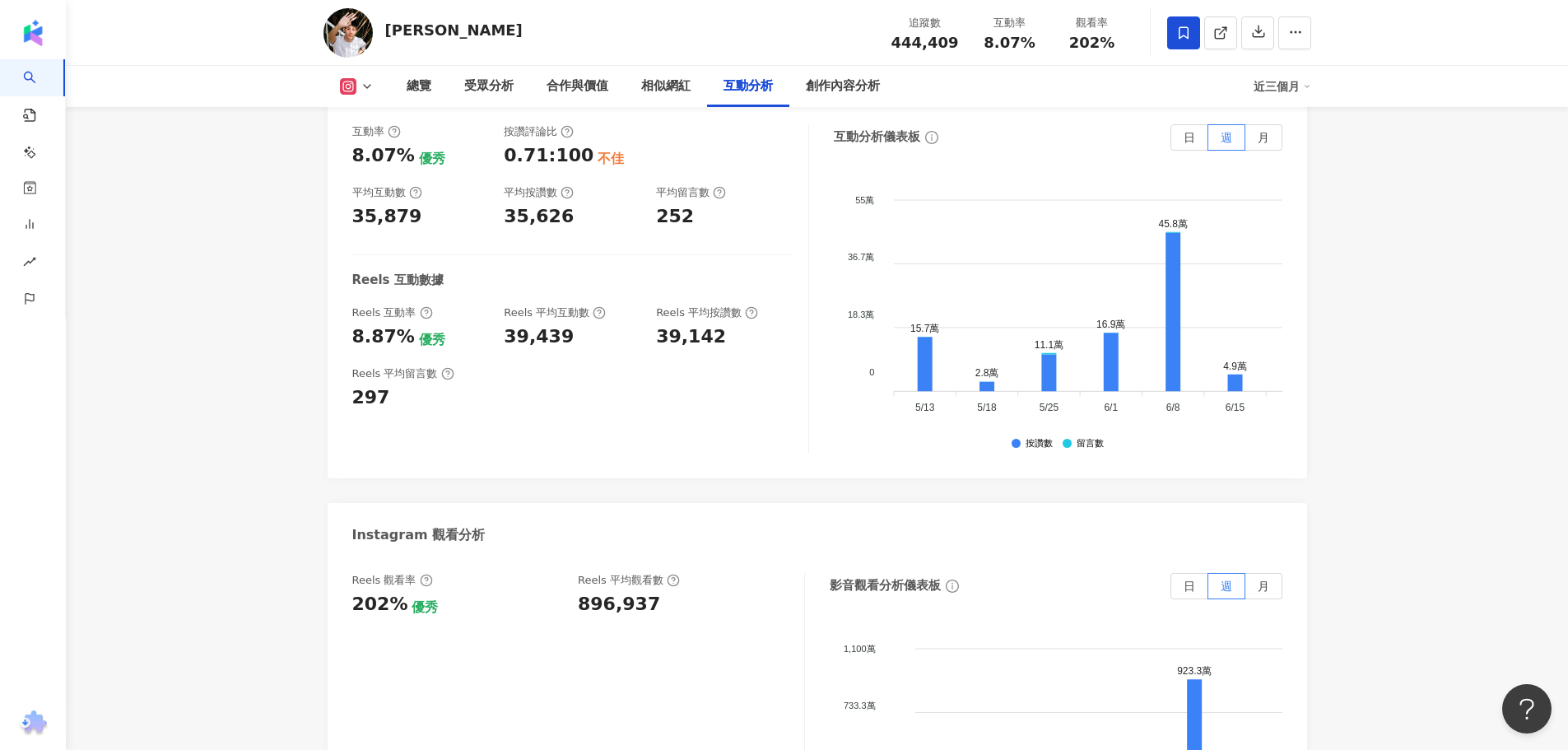
scroll to position [3369, 0]
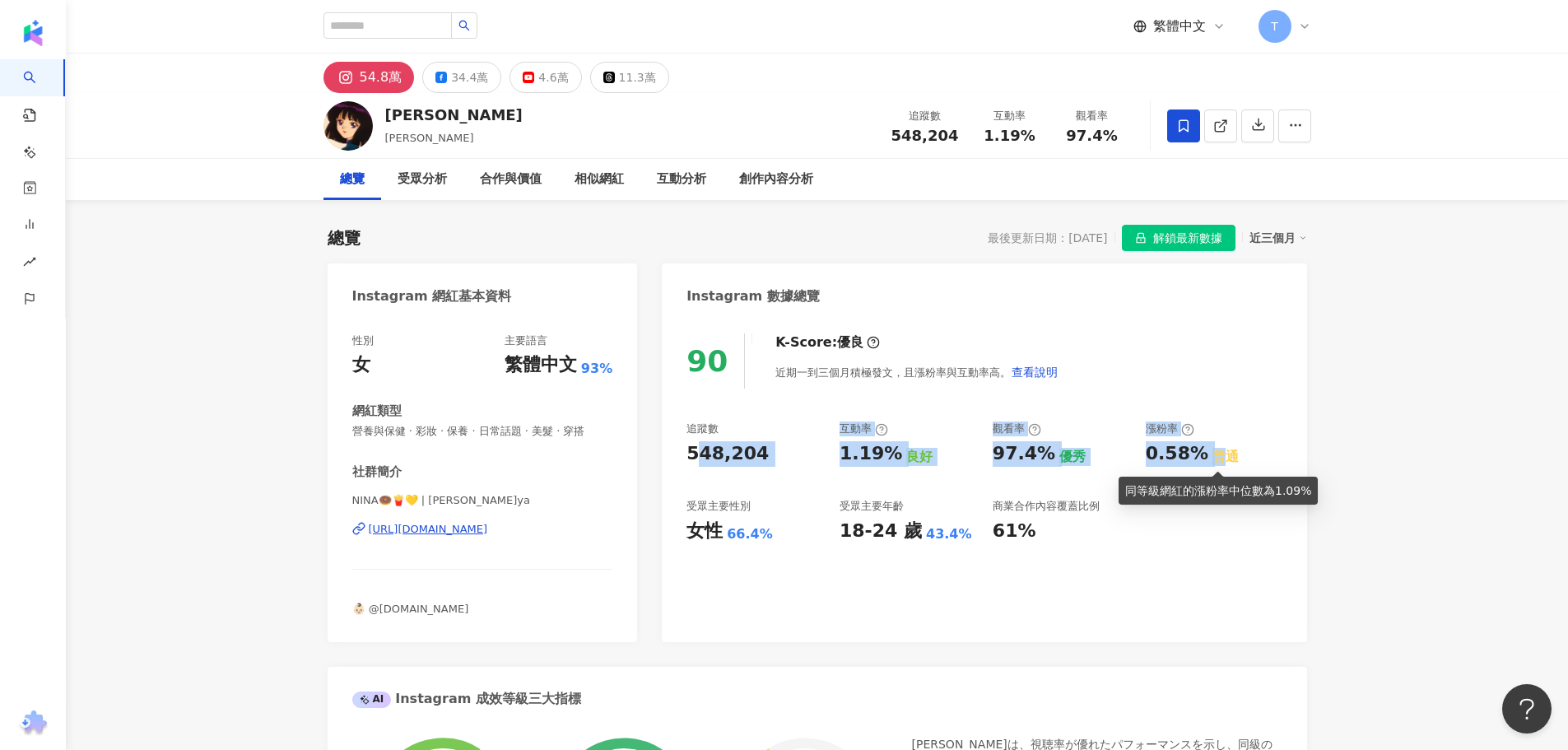
drag, startPoint x: 701, startPoint y: 453, endPoint x: 1223, endPoint y: 464, distance: 522.1
click at [1223, 464] on div "追蹤數 548,204 互動率 1.19% 良好 觀看率 97.4% 優秀 漲粉率 0.58% 普通 受眾主要性別 女性 66.4% 受眾主要年齡 18-24…" at bounding box center [984, 483] width 595 height 122
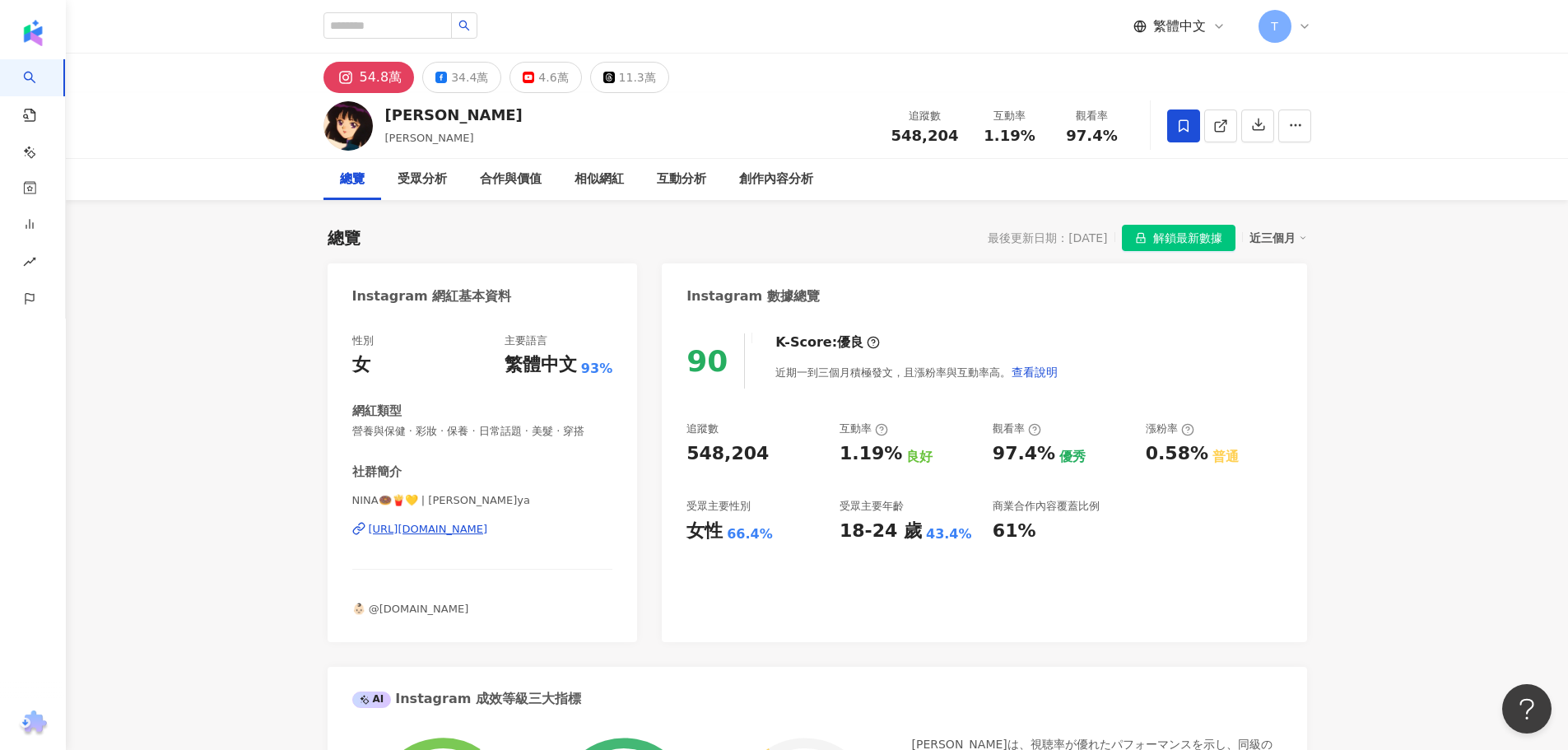
click at [1017, 561] on div "90 K-Score : 優良 近期一到三個月積極發文，且漲粉率與互動率高。 查看說明 追蹤數 548,204 互動率 1.19% 良好 觀看率 97.4% …" at bounding box center [984, 479] width 645 height 325
click at [1032, 431] on icon at bounding box center [1035, 429] width 13 height 13
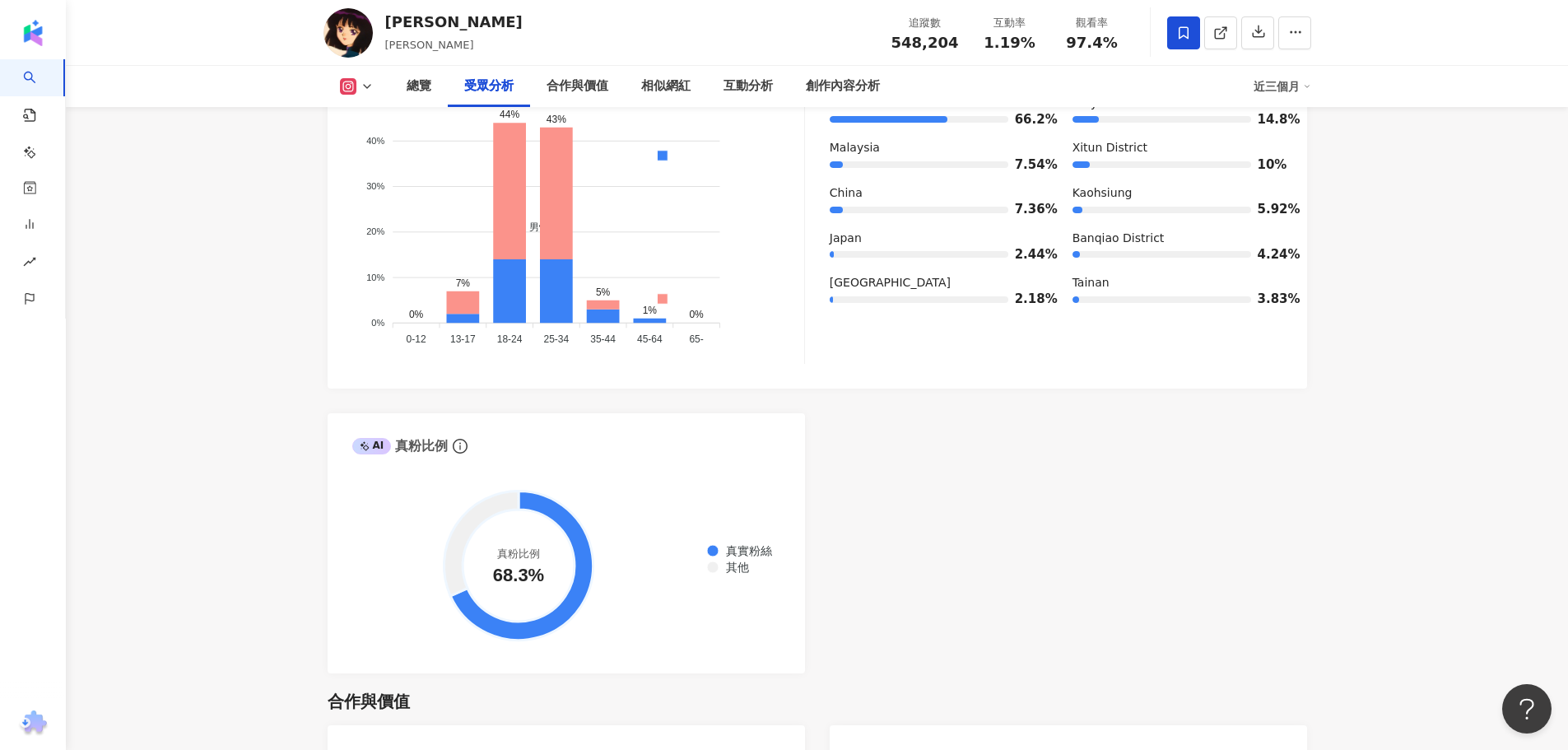
scroll to position [2223, 0]
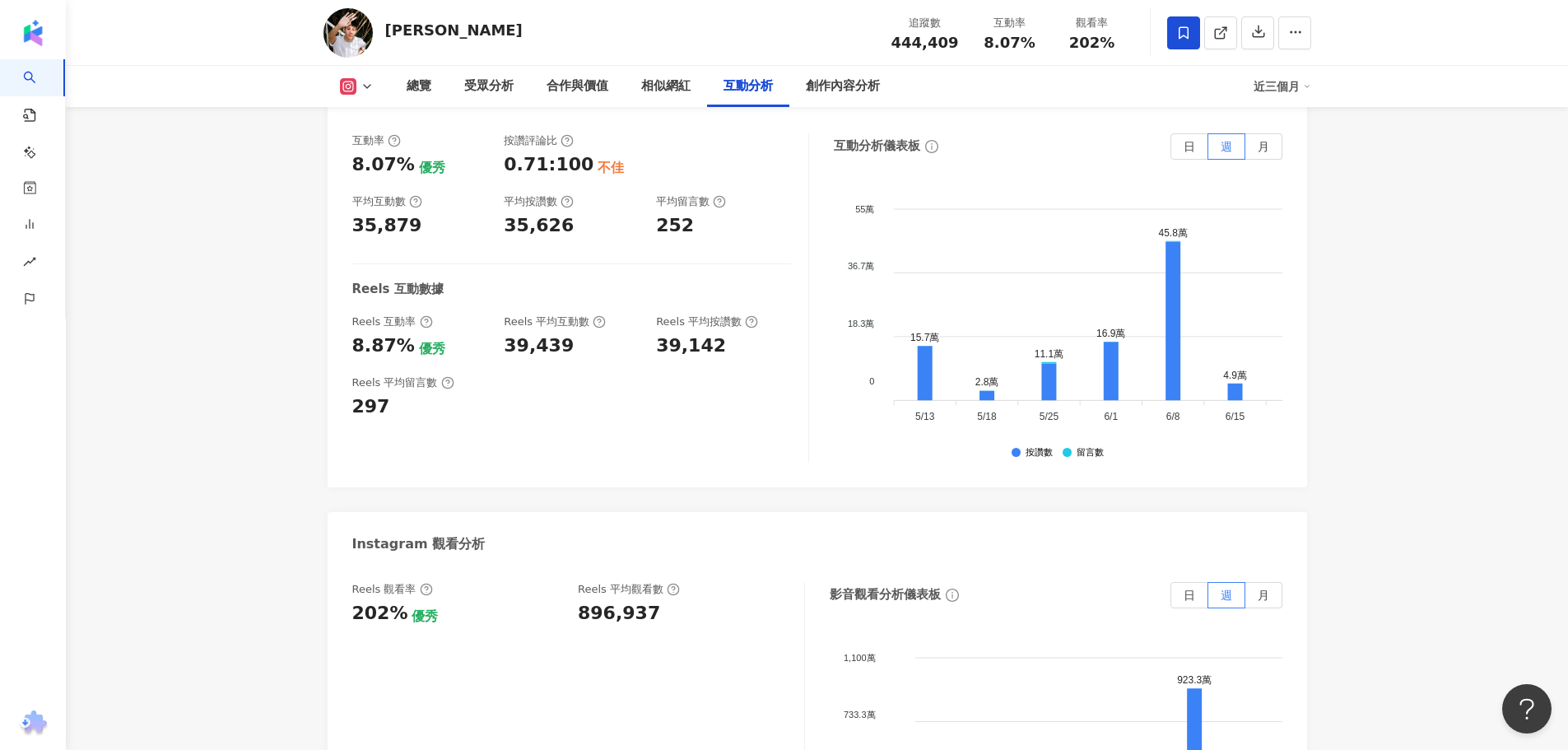
scroll to position [3451, 0]
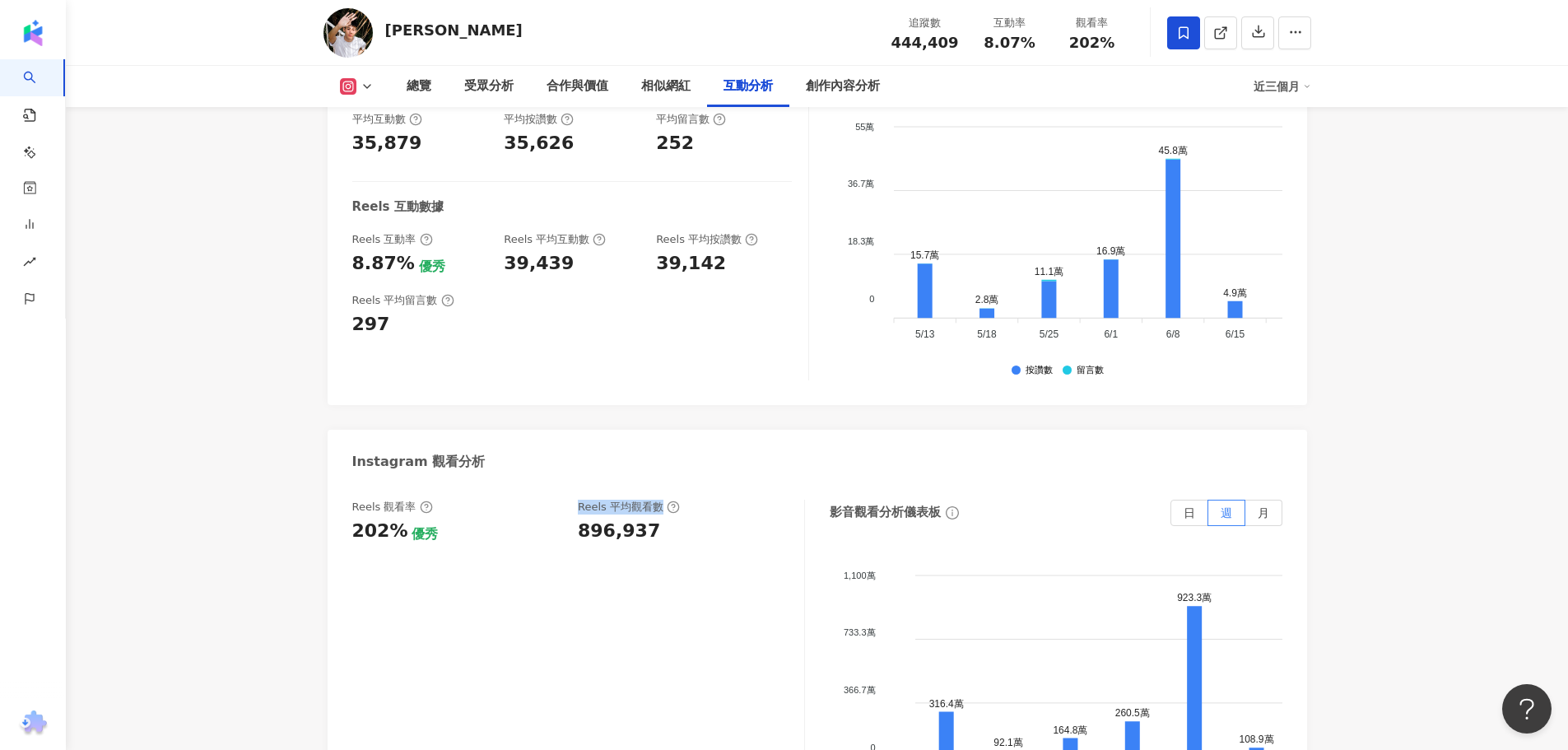
drag, startPoint x: 580, startPoint y: 445, endPoint x: 660, endPoint y: 439, distance: 80.2
click at [660, 499] on div "Reels 平均觀看數" at bounding box center [628, 507] width 102 height 15
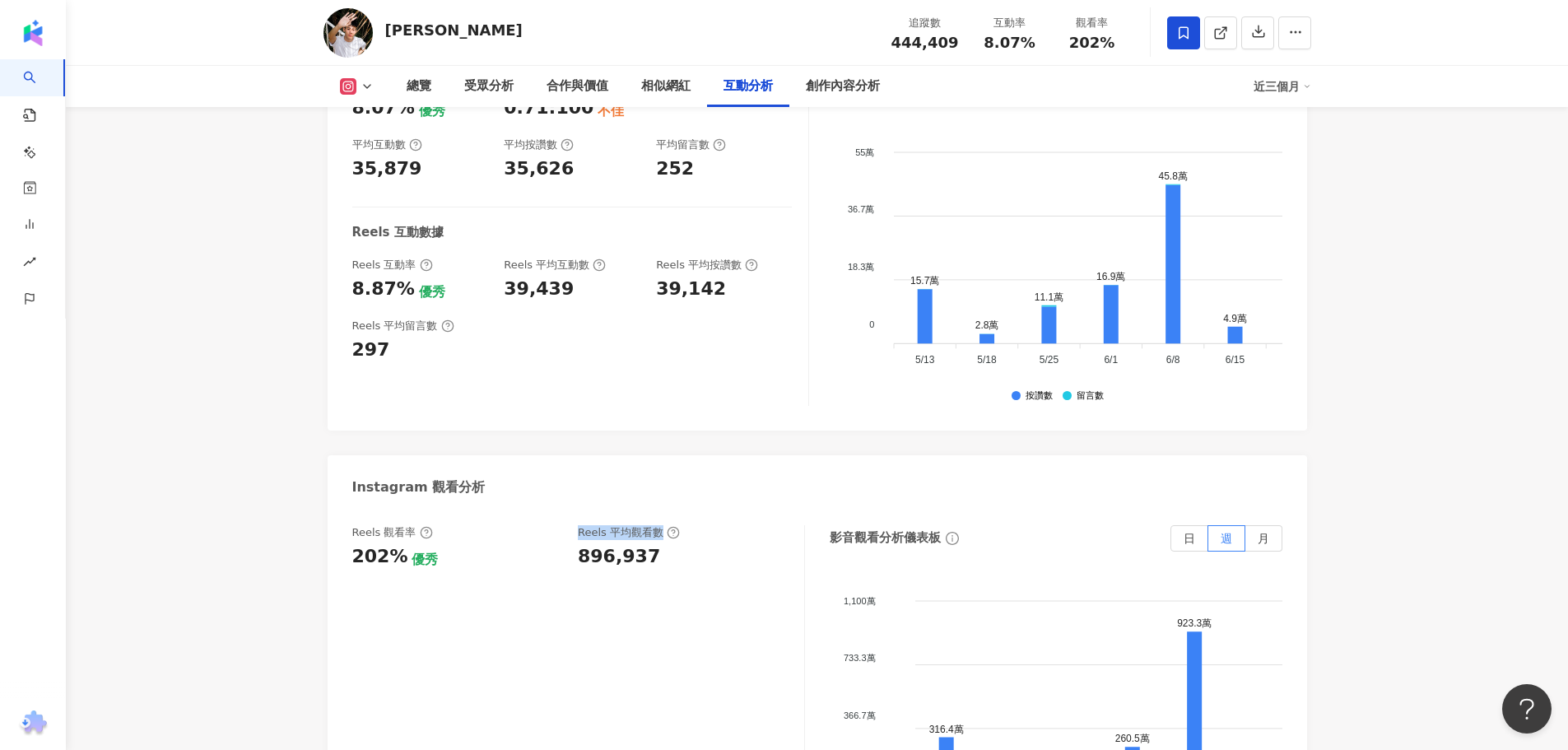
scroll to position [3369, 0]
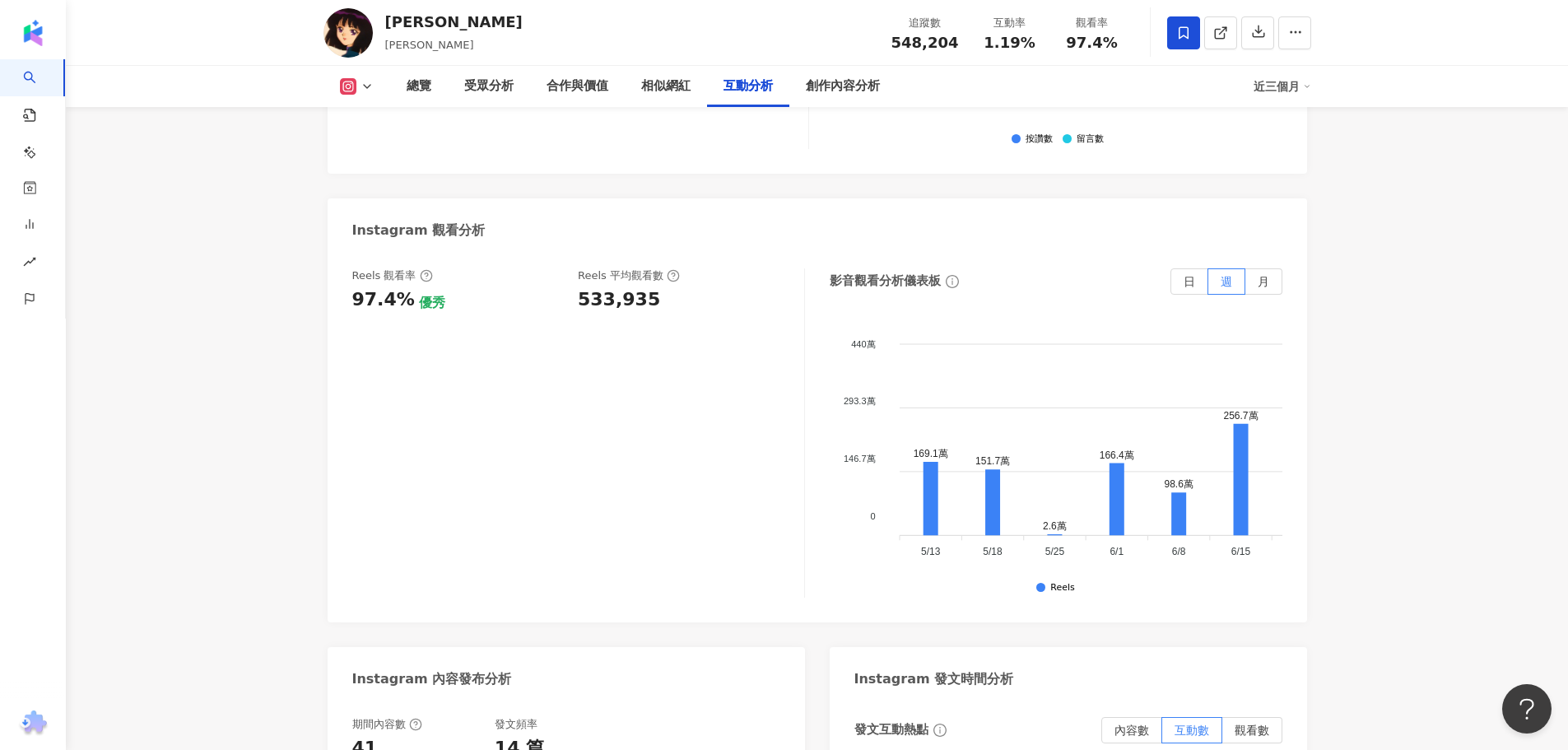
scroll to position [3705, 0]
